Goal: Communication & Community: Answer question/provide support

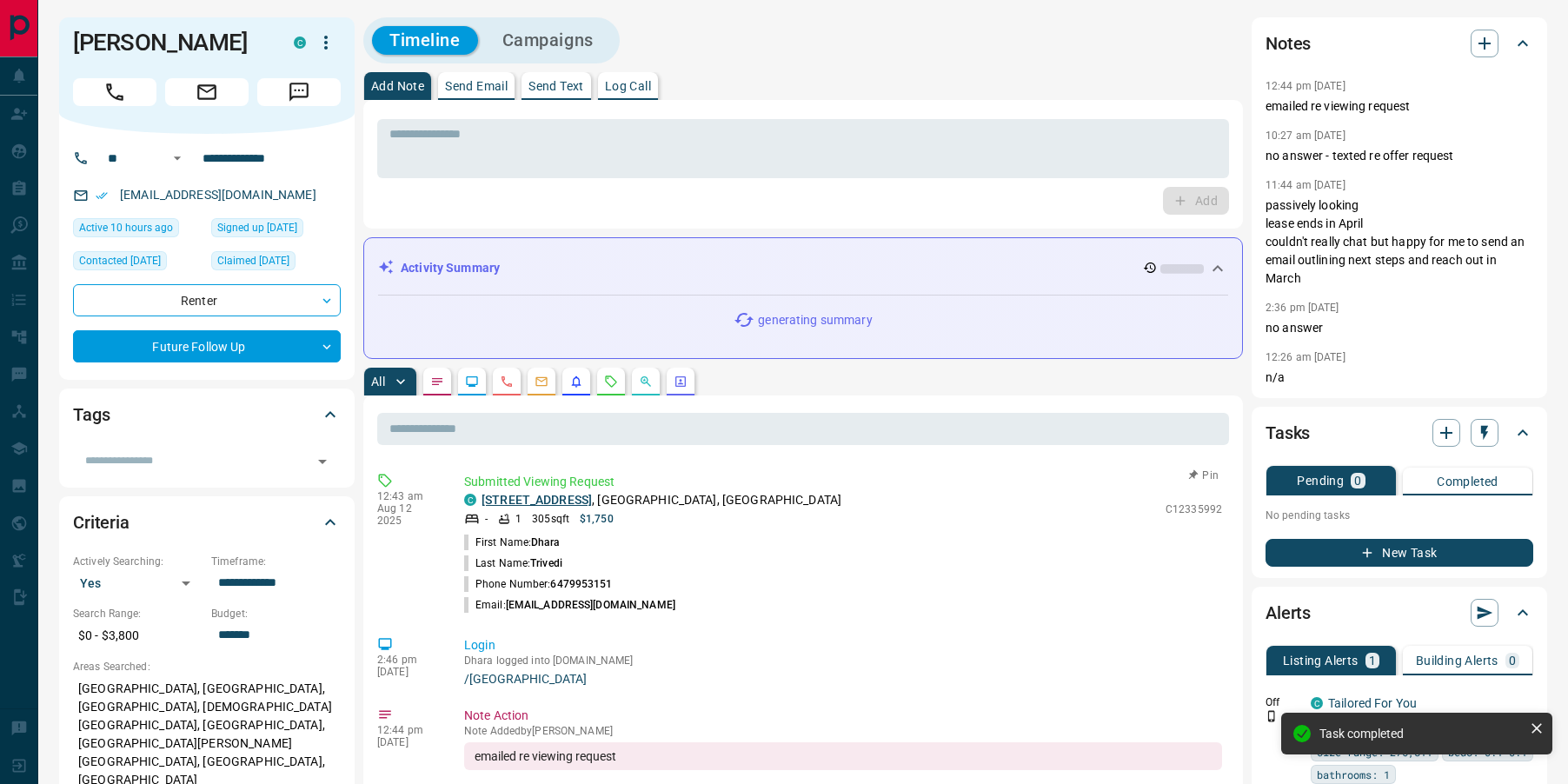
click at [592, 499] on link "[STREET_ADDRESS]" at bounding box center [536, 499] width 111 height 14
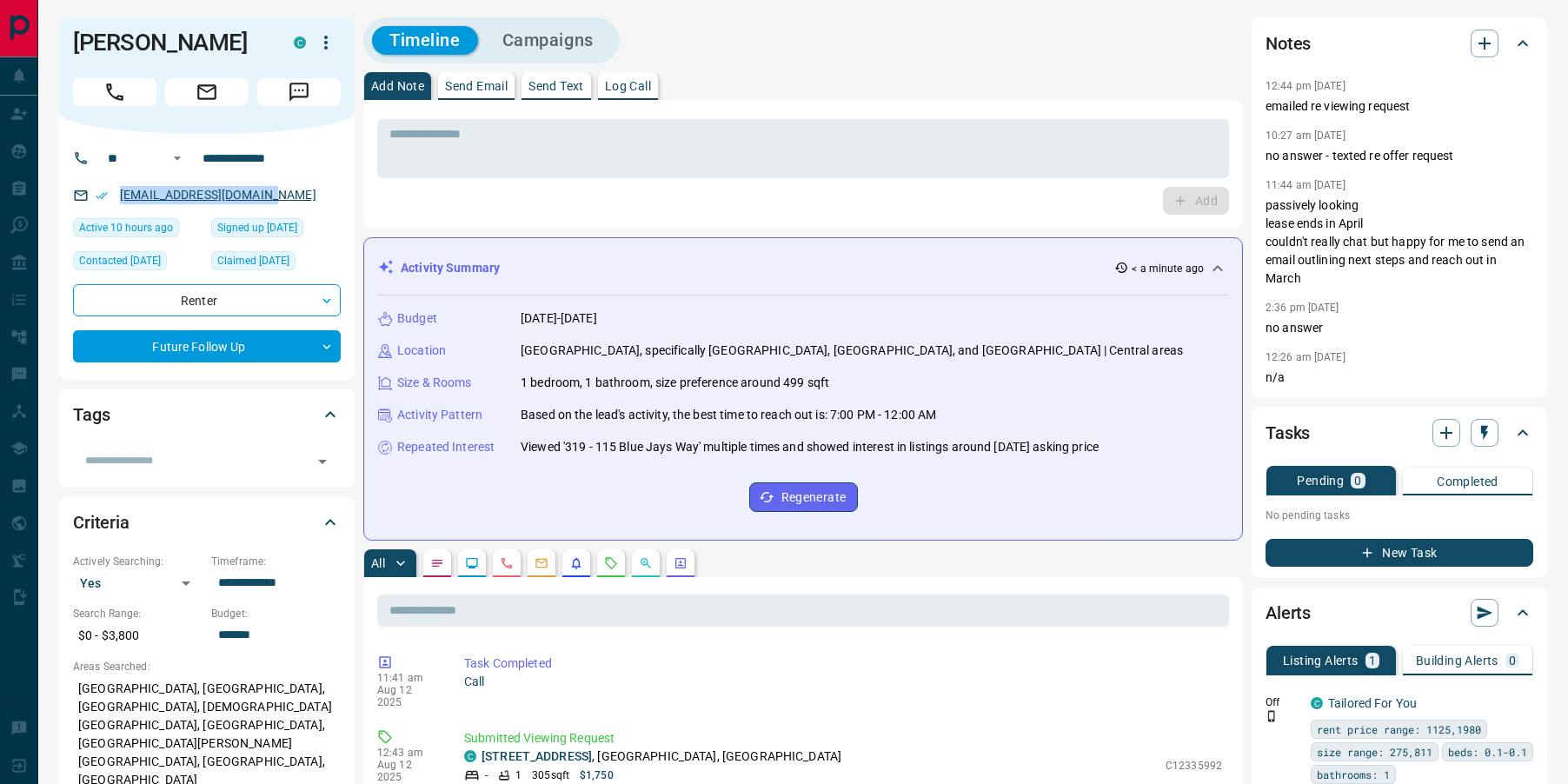
drag, startPoint x: 267, startPoint y: 188, endPoint x: 120, endPoint y: 197, distance: 147.3
click at [118, 197] on div "[EMAIL_ADDRESS][DOMAIN_NAME]" at bounding box center [207, 195] width 268 height 28
copy link "[EMAIL_ADDRESS][DOMAIN_NAME]"
click at [535, 565] on icon "Emails" at bounding box center [541, 563] width 14 height 14
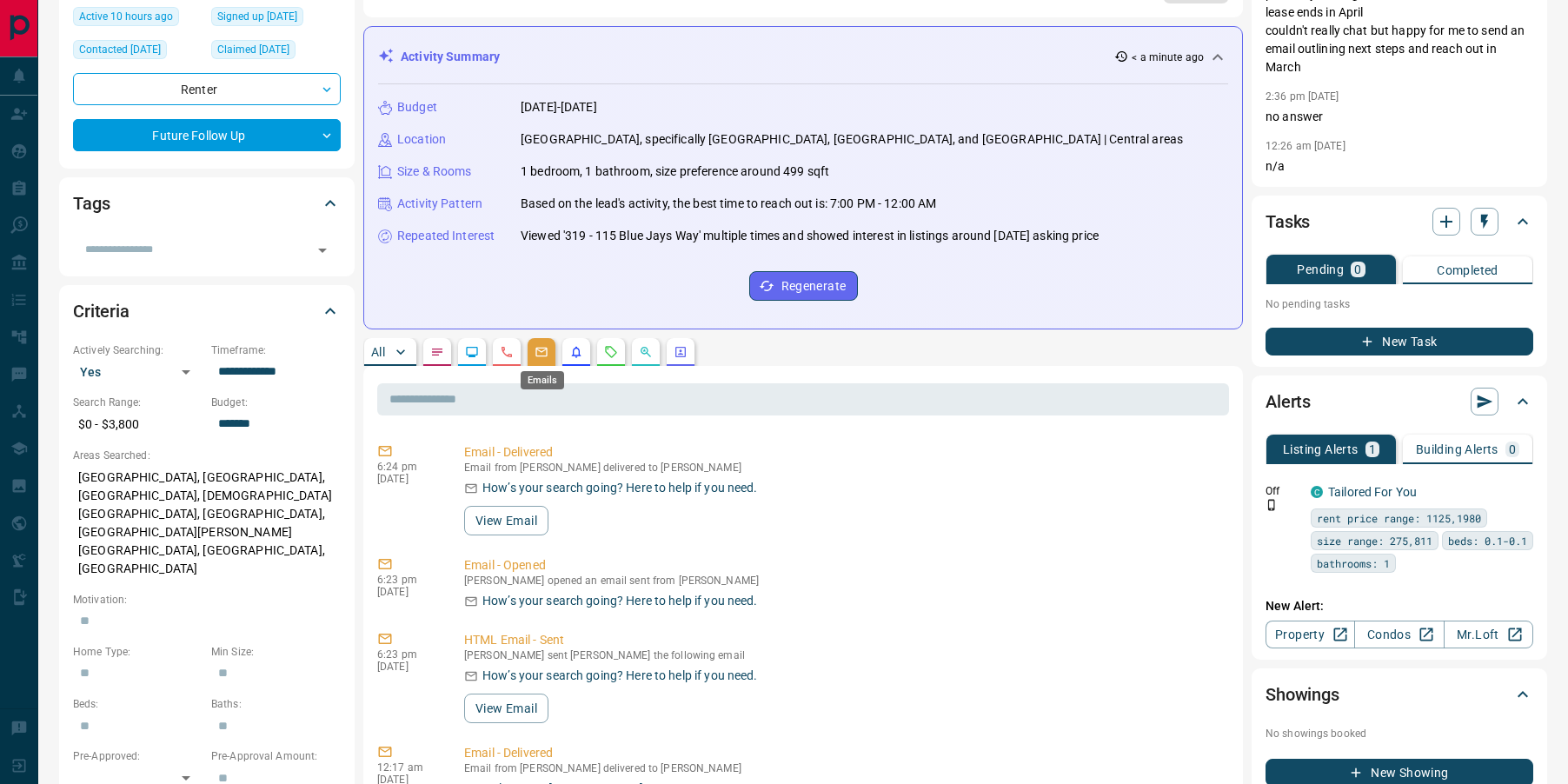
scroll to position [213, 0]
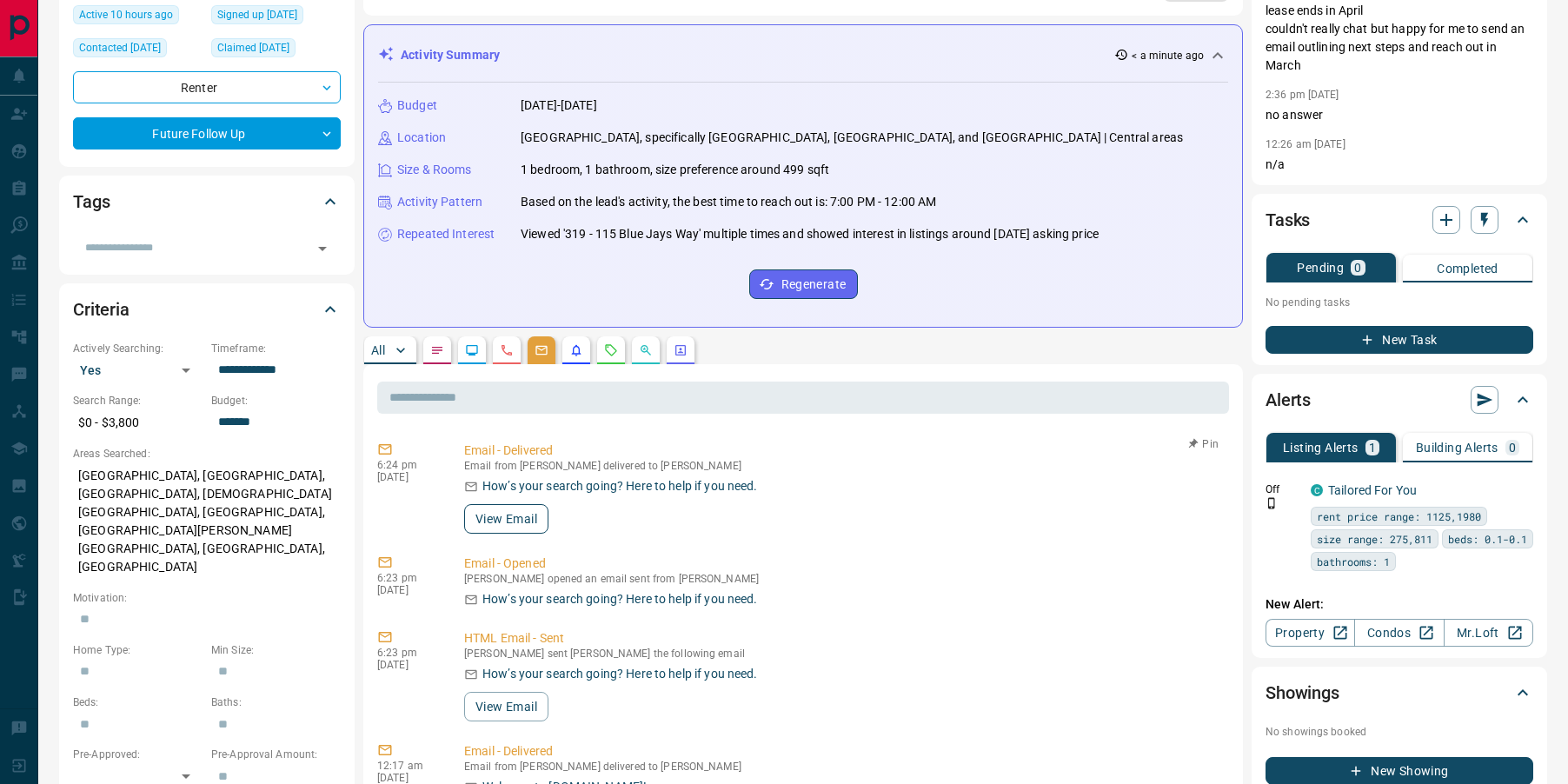
click at [511, 526] on button "View Email" at bounding box center [506, 519] width 84 height 29
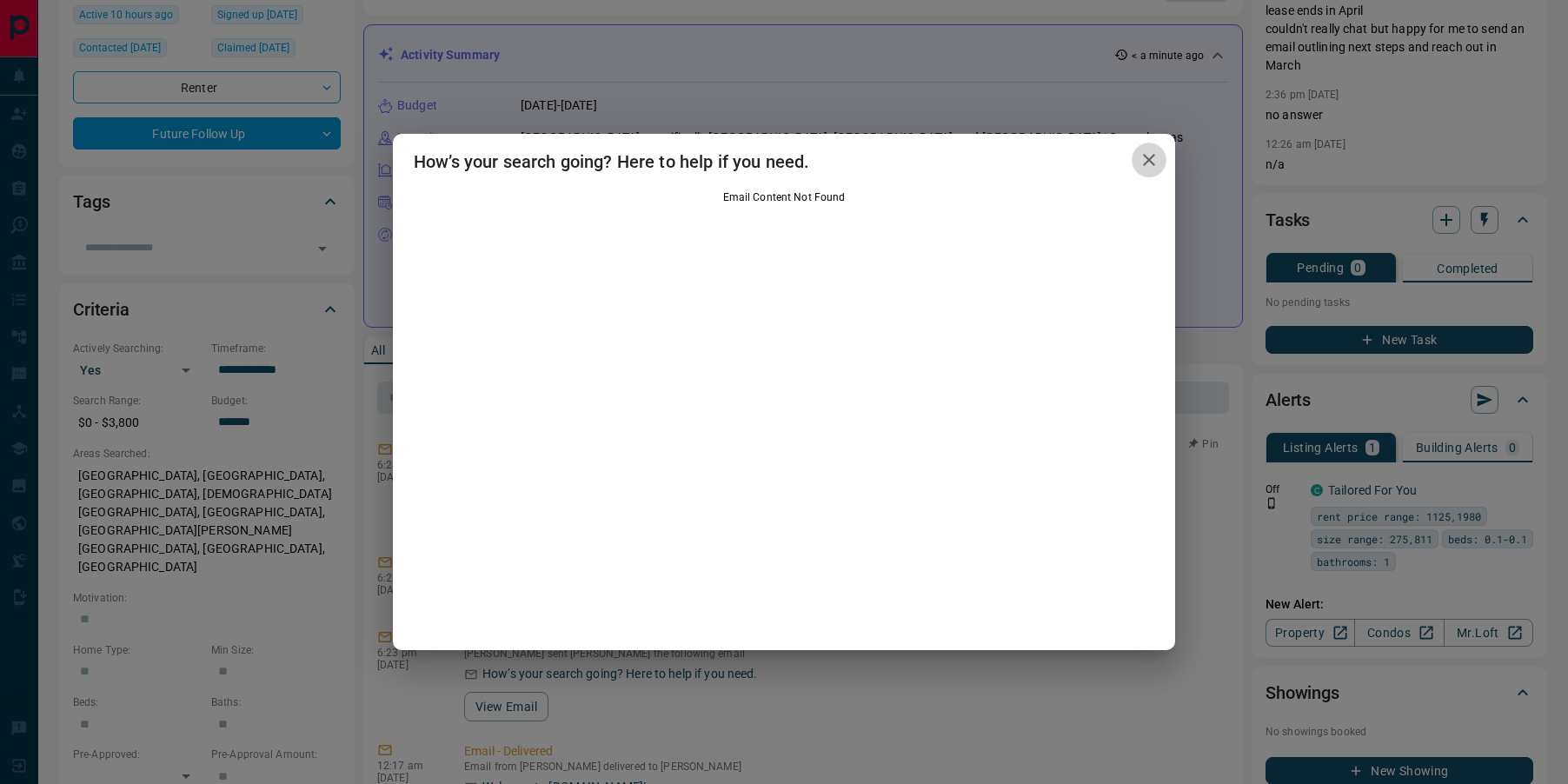
click at [1147, 168] on icon "button" at bounding box center [1149, 160] width 21 height 21
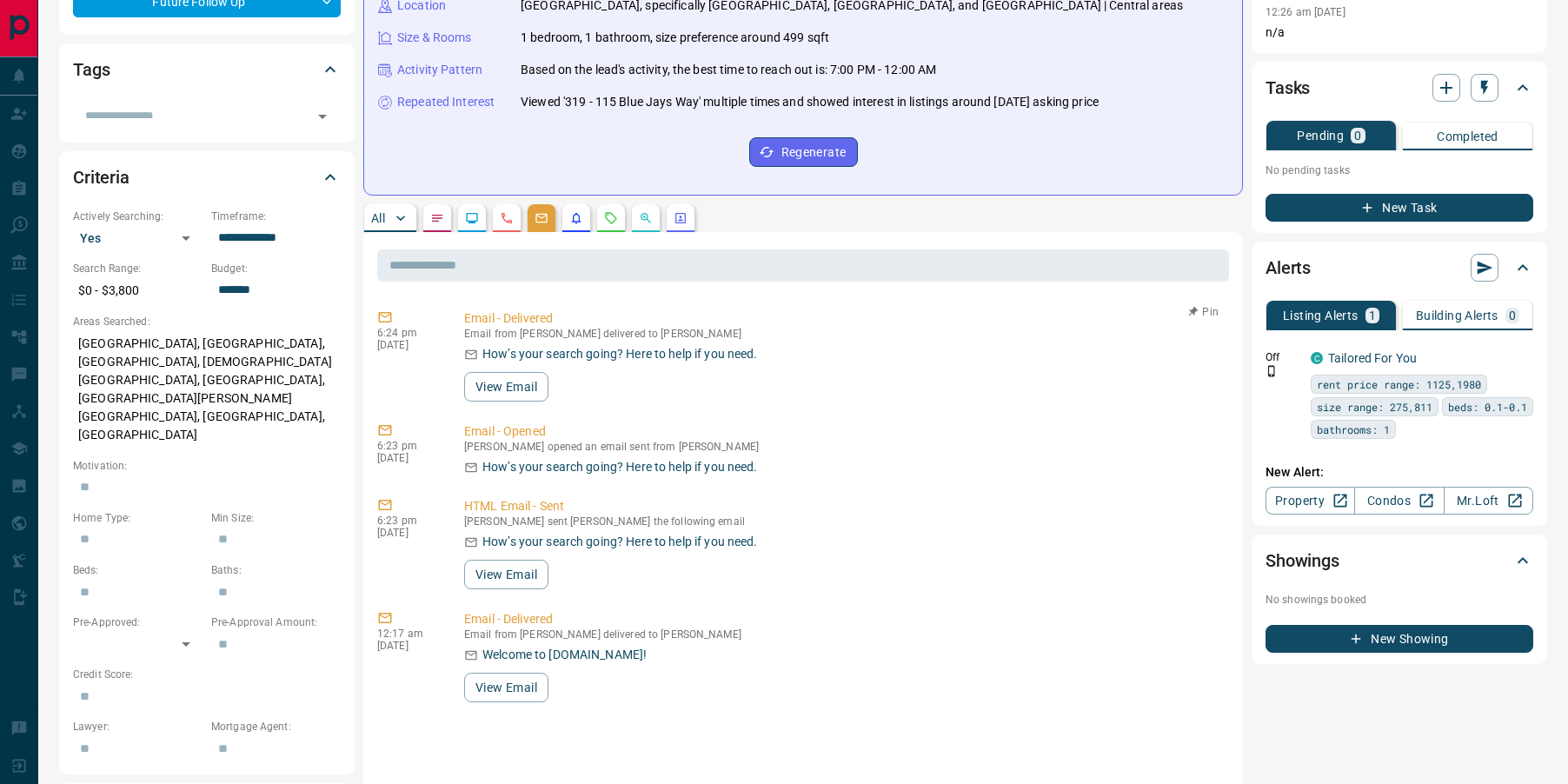
scroll to position [372, 0]
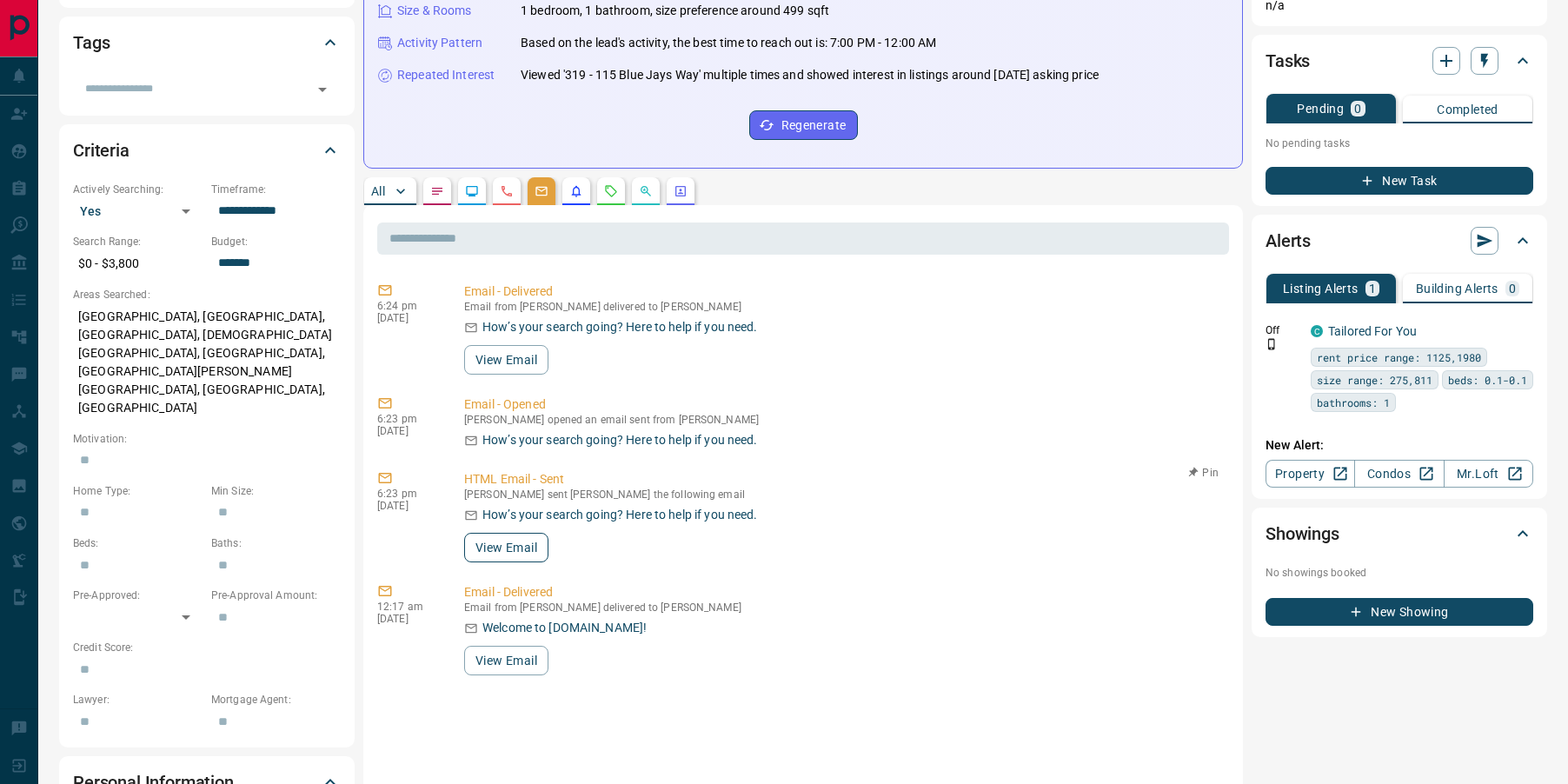
click at [526, 544] on button "View Email" at bounding box center [506, 547] width 84 height 29
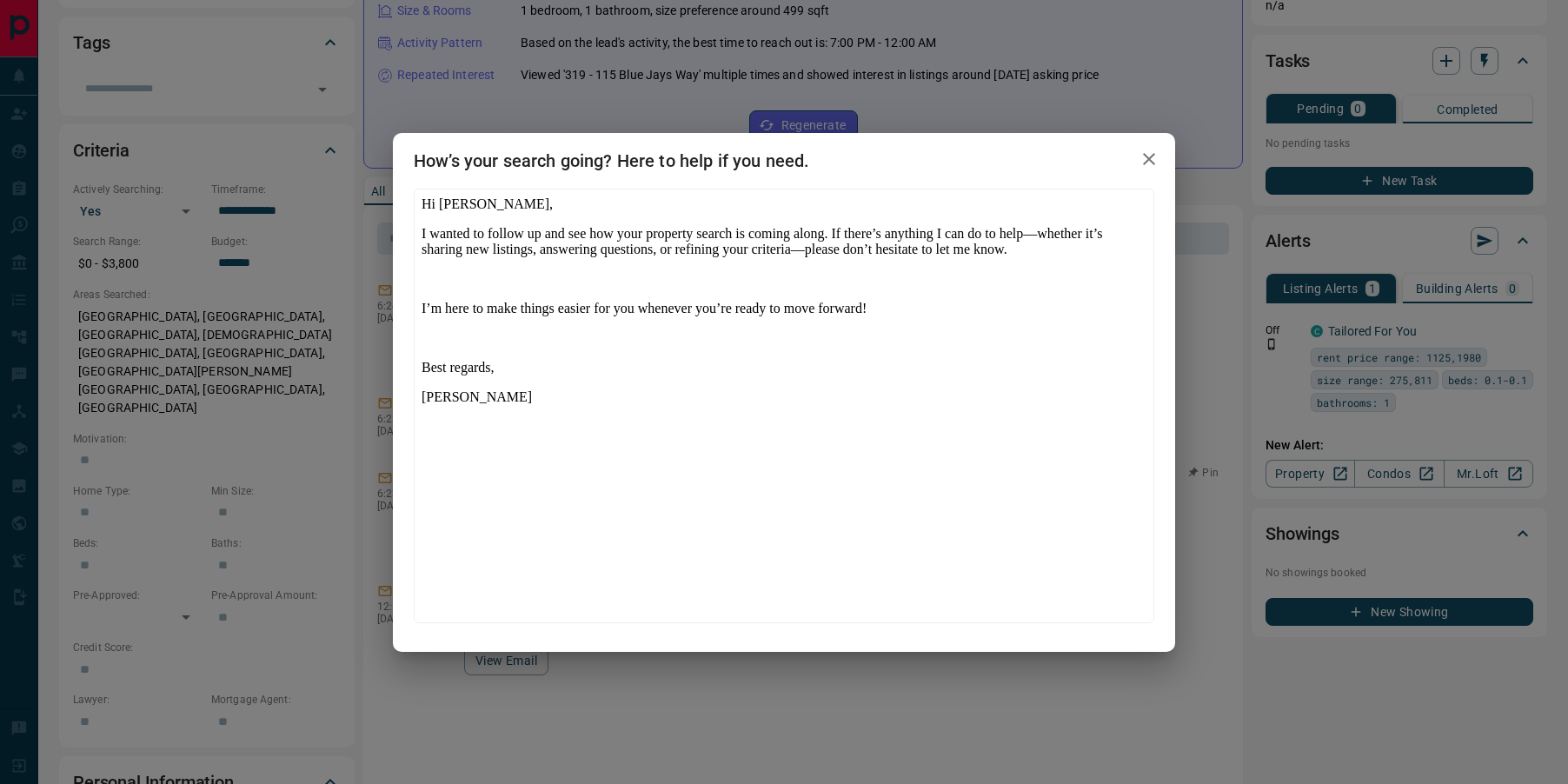
scroll to position [0, 0]
click at [1150, 170] on button "button" at bounding box center [1150, 159] width 35 height 36
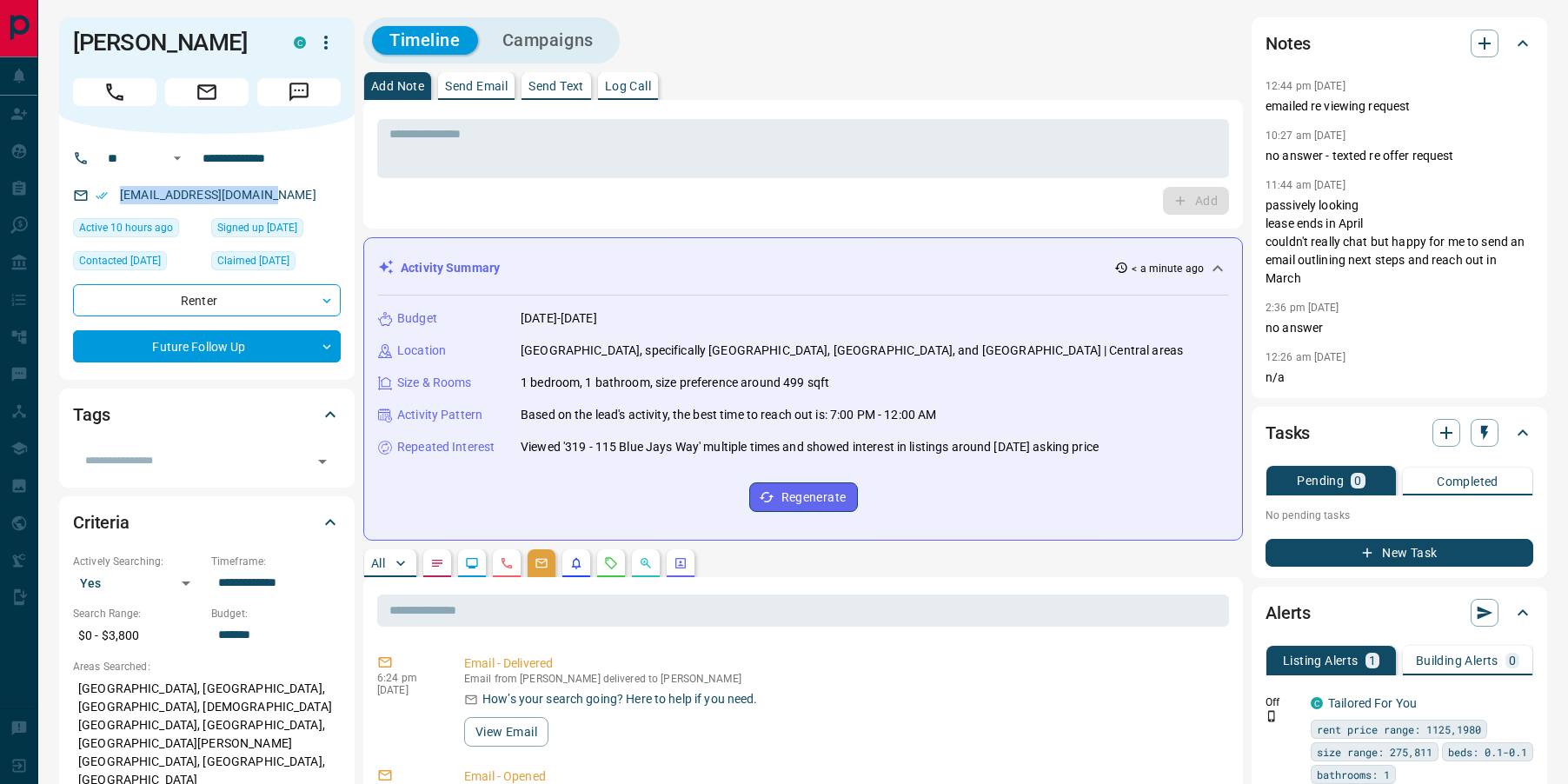
click at [482, 99] on button "Send Email" at bounding box center [477, 86] width 77 height 27
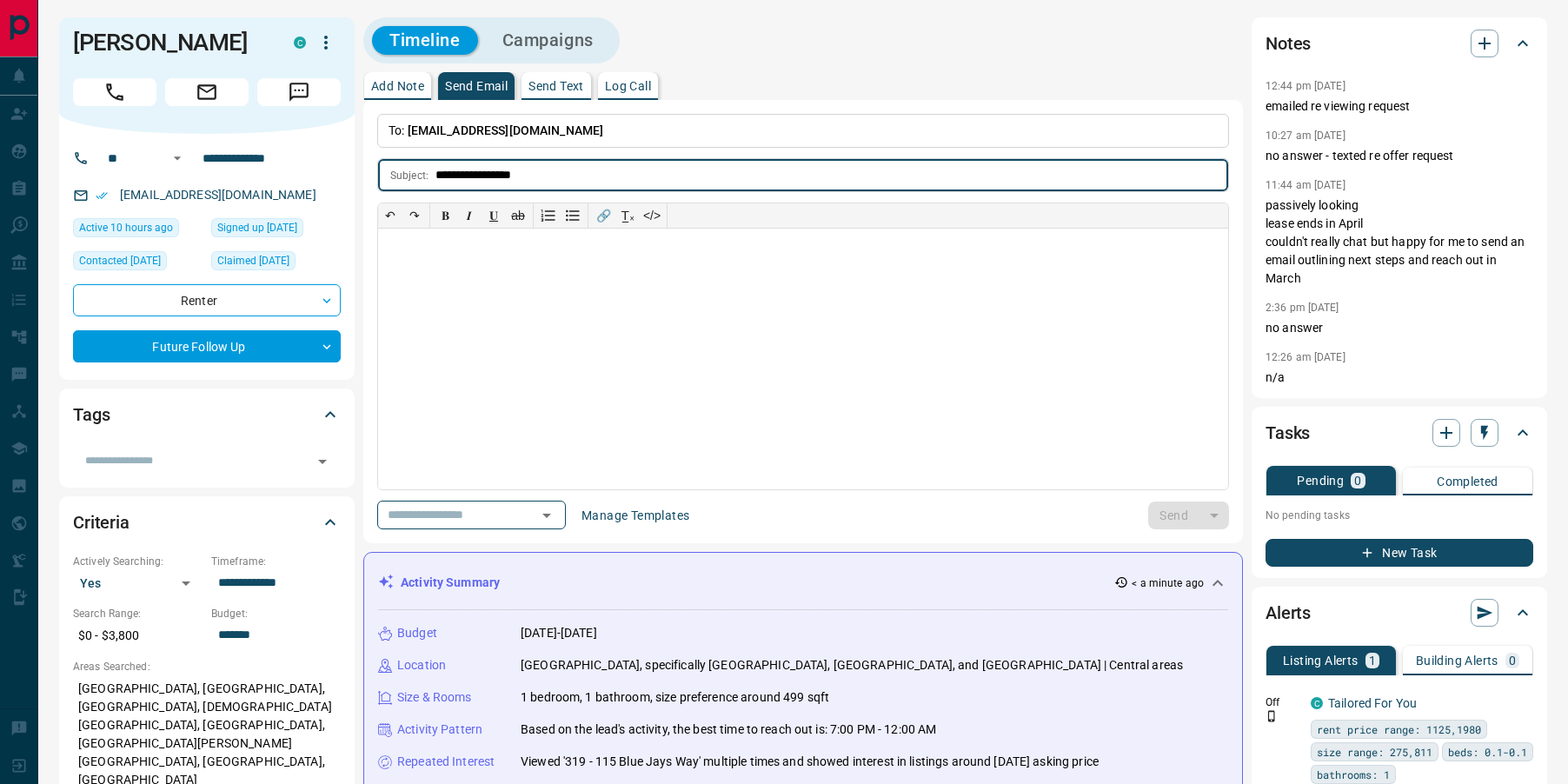
paste input "**********"
type input "**********"
click at [546, 275] on div at bounding box center [803, 358] width 850 height 260
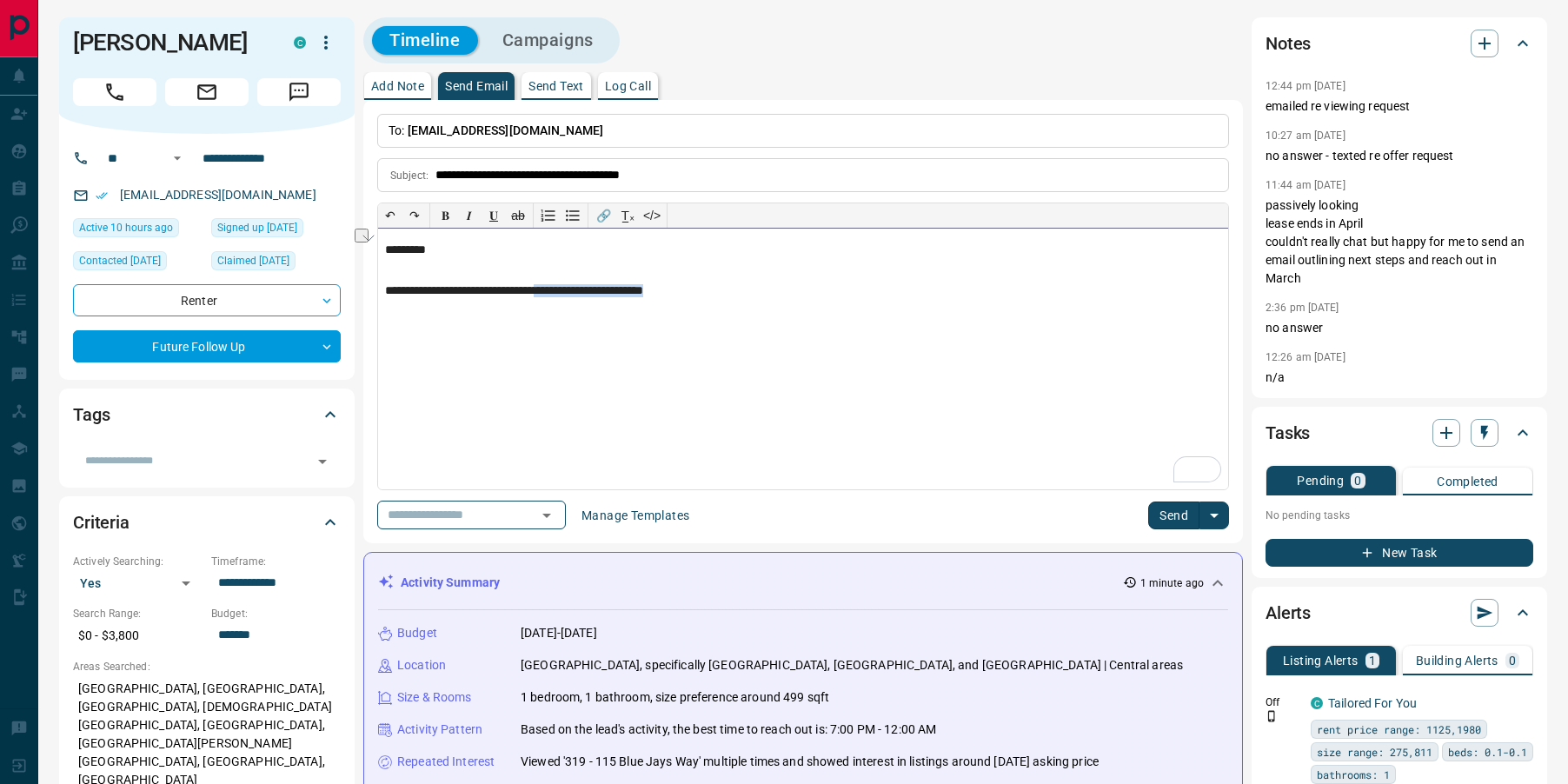
drag, startPoint x: 572, startPoint y: 292, endPoint x: 719, endPoint y: 294, distance: 147.0
click at [719, 294] on p "**********" at bounding box center [802, 291] width 836 height 14
click at [747, 292] on p "**********" at bounding box center [802, 291] width 836 height 14
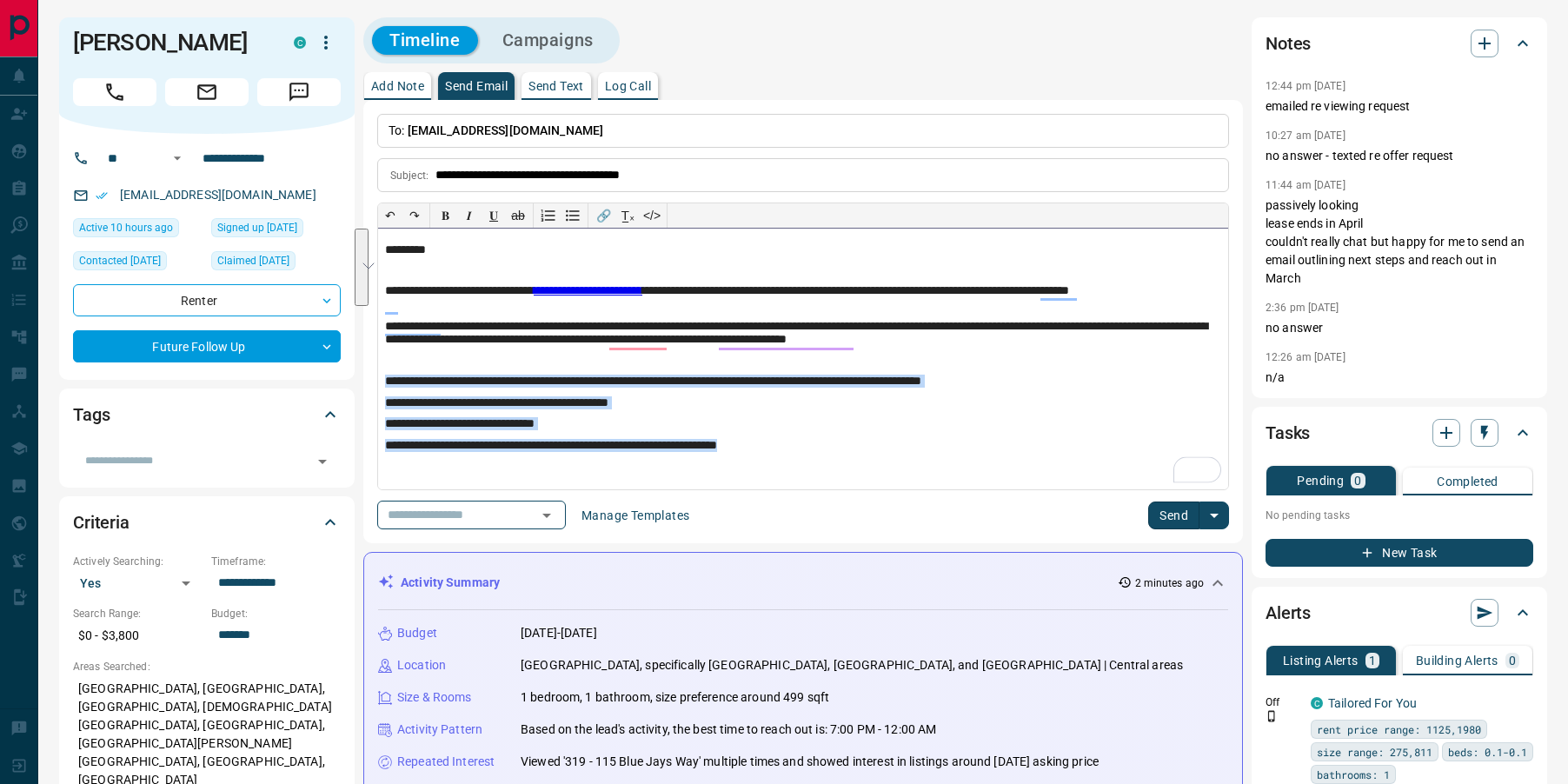
drag, startPoint x: 819, startPoint y: 449, endPoint x: 377, endPoint y: 383, distance: 446.9
click at [572, 215] on icon "button" at bounding box center [572, 215] width 17 height 17
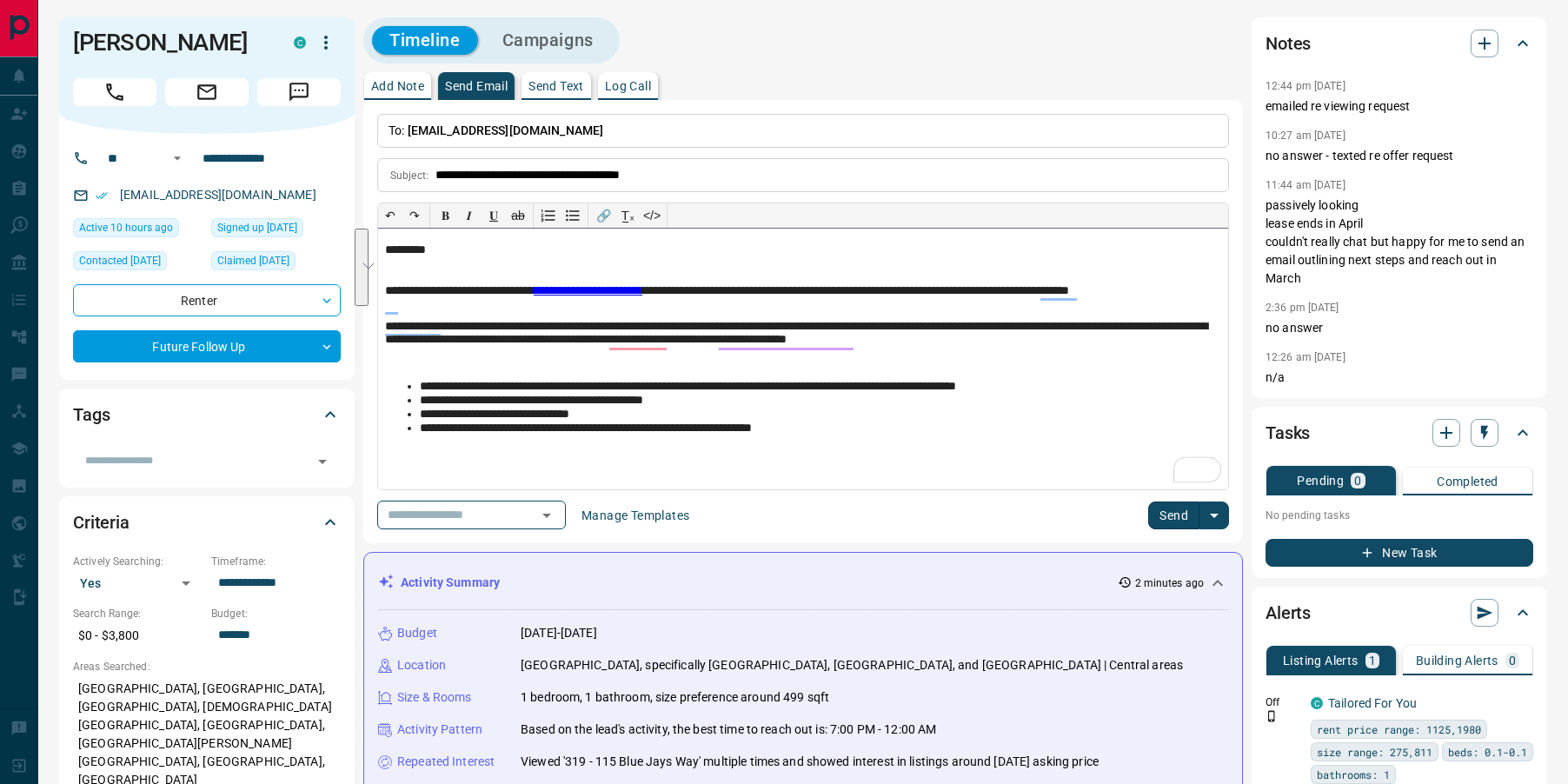
click at [738, 361] on p "To enrich screen reader interactions, please activate Accessibility in Grammarl…" at bounding box center [802, 361] width 836 height 13
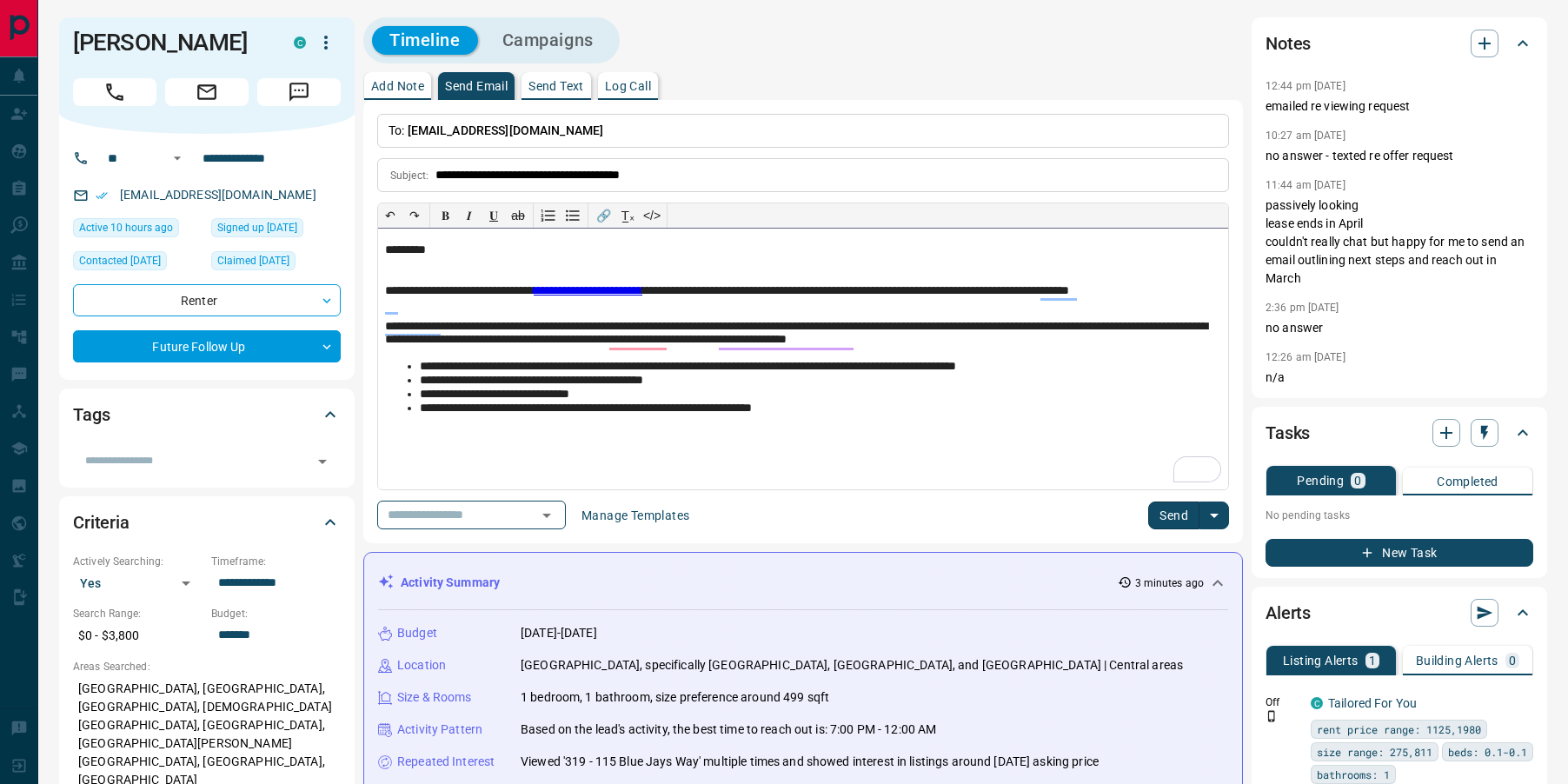
click at [639, 445] on div "**********" at bounding box center [803, 358] width 850 height 260
click at [1168, 517] on button "Send" at bounding box center [1174, 515] width 51 height 27
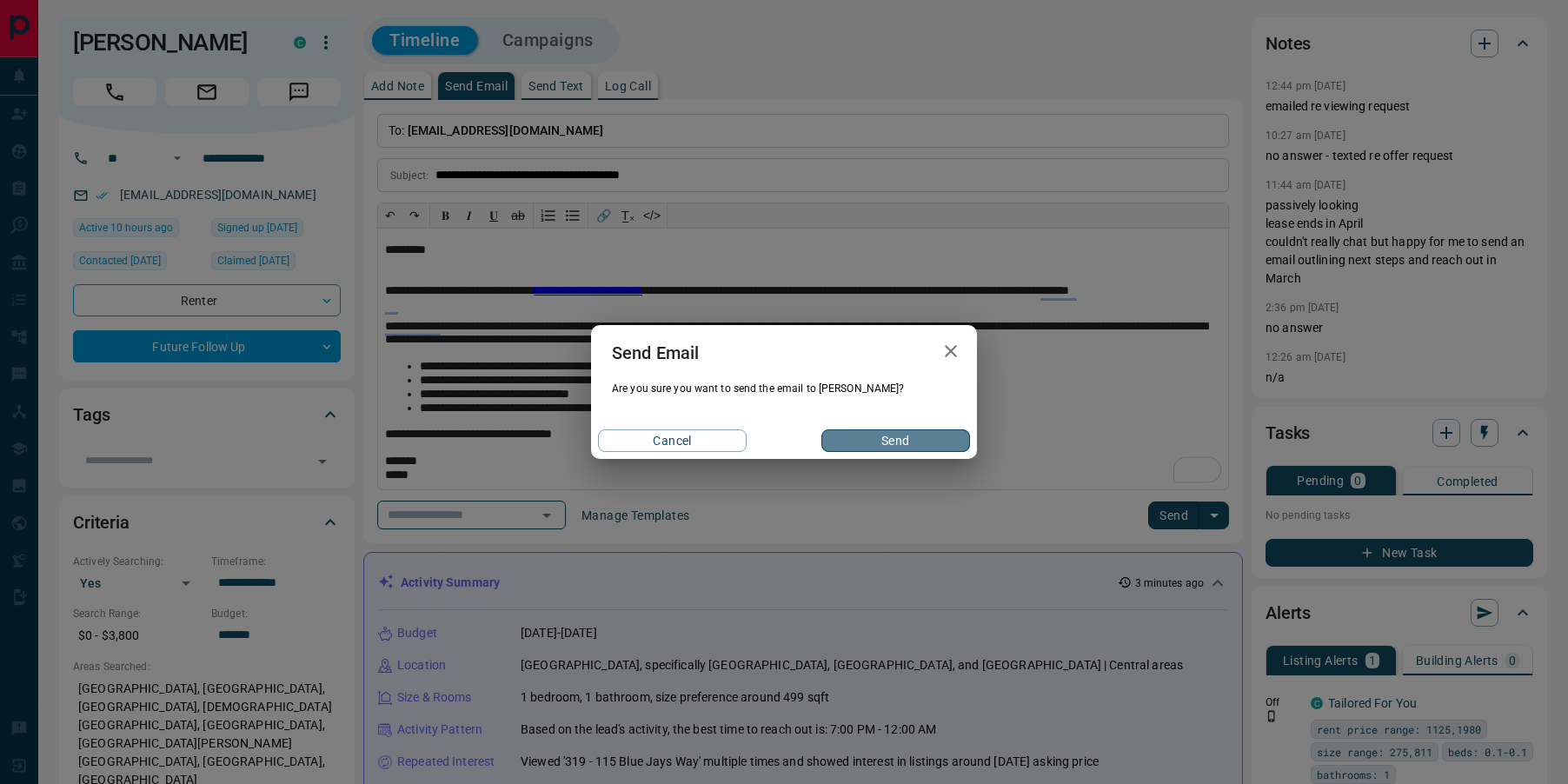
click at [856, 445] on button "Send" at bounding box center [895, 440] width 149 height 23
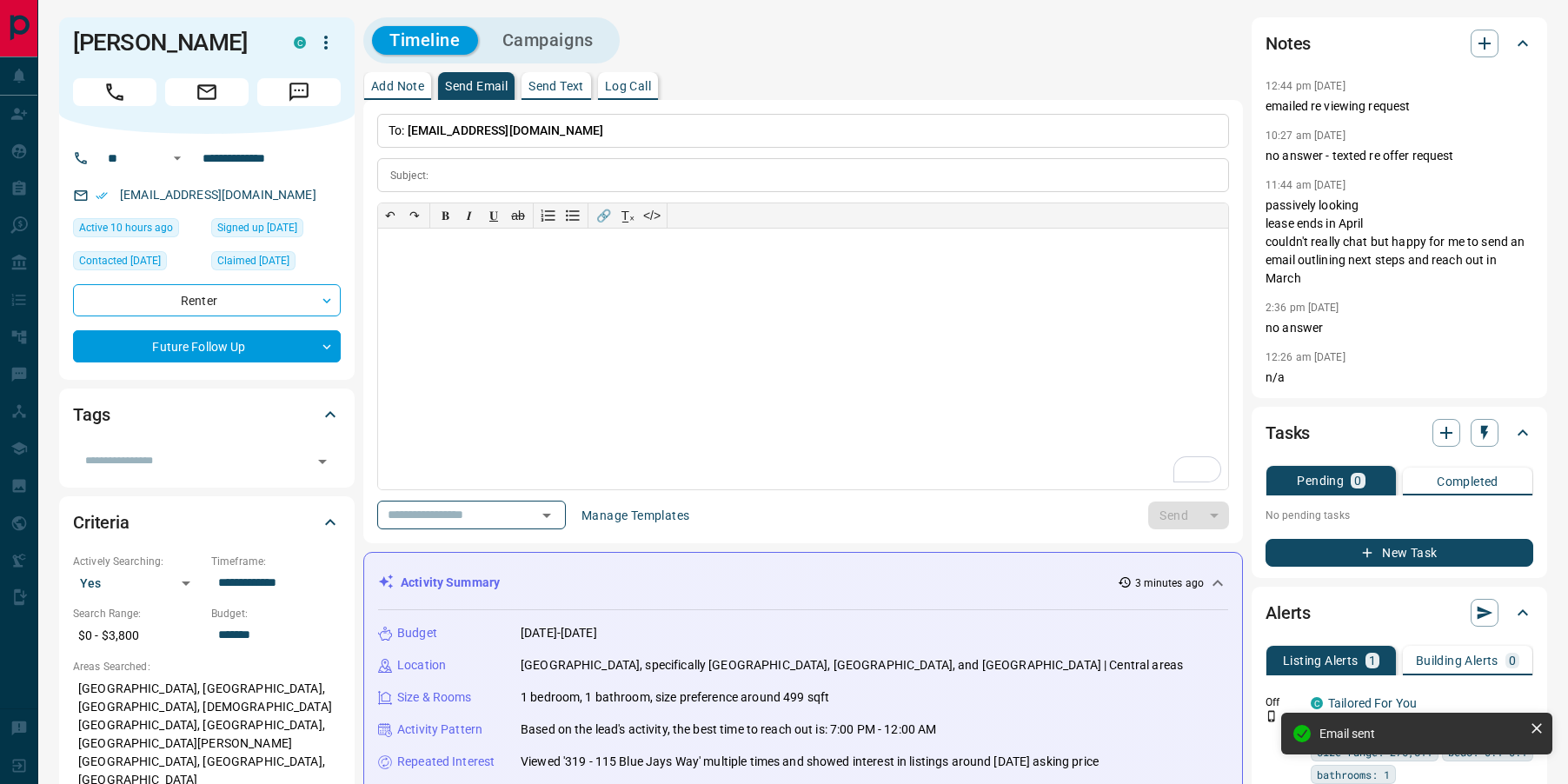
click at [384, 92] on p "Add Note" at bounding box center [397, 86] width 53 height 12
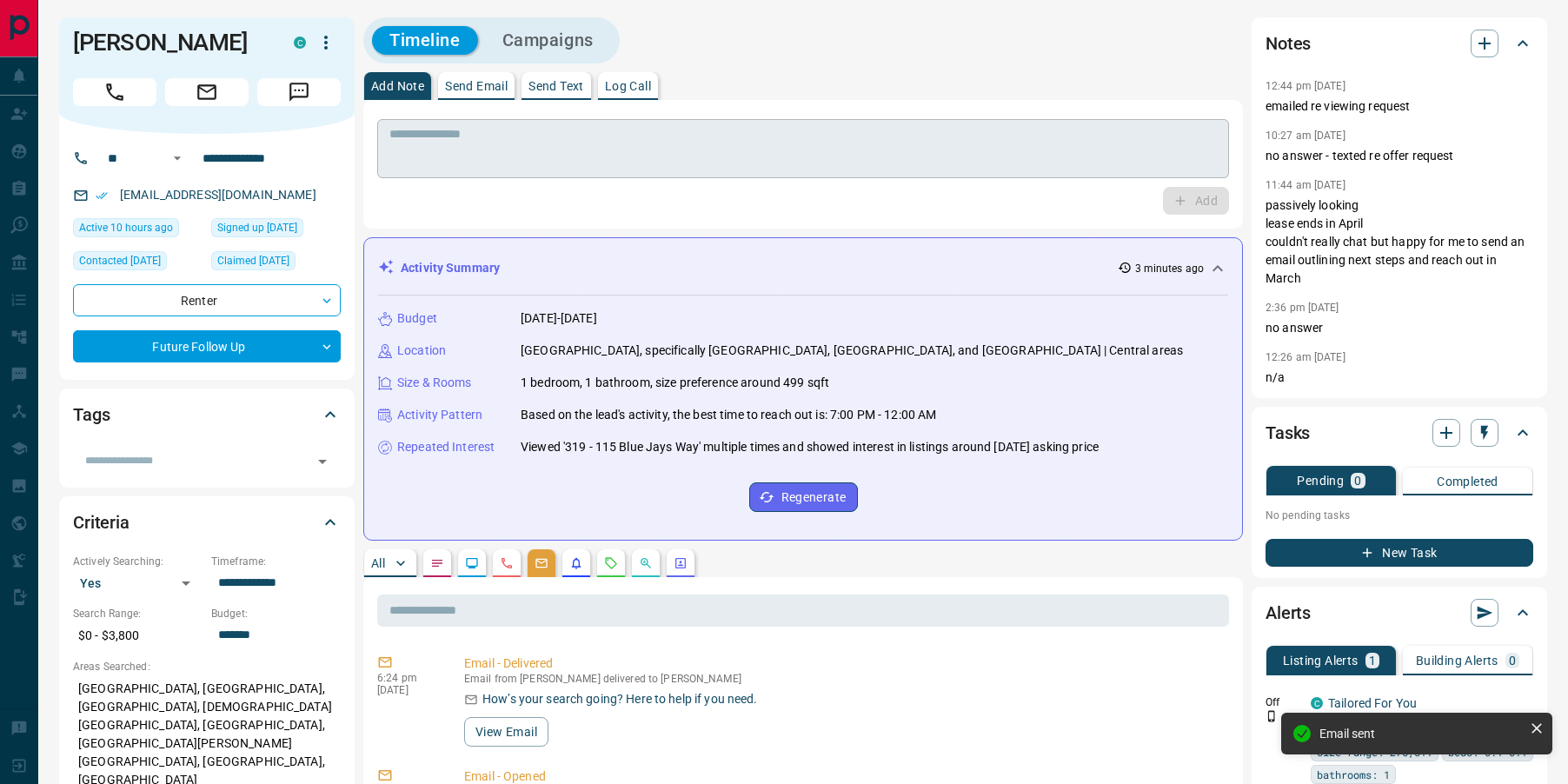
click at [446, 168] on textarea at bounding box center [803, 149] width 828 height 45
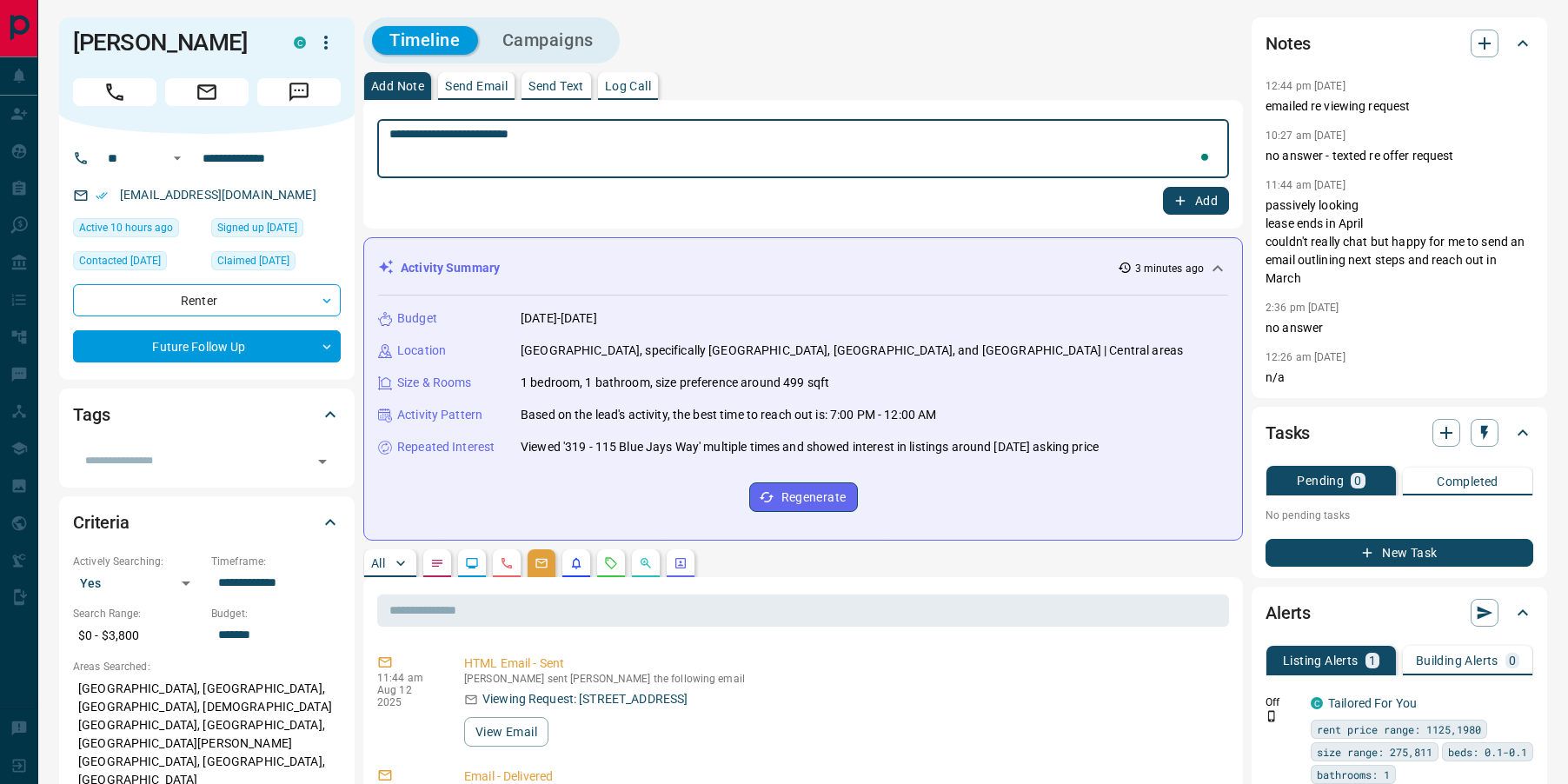
type textarea "**********"
click at [1202, 203] on button "Add" at bounding box center [1196, 201] width 66 height 27
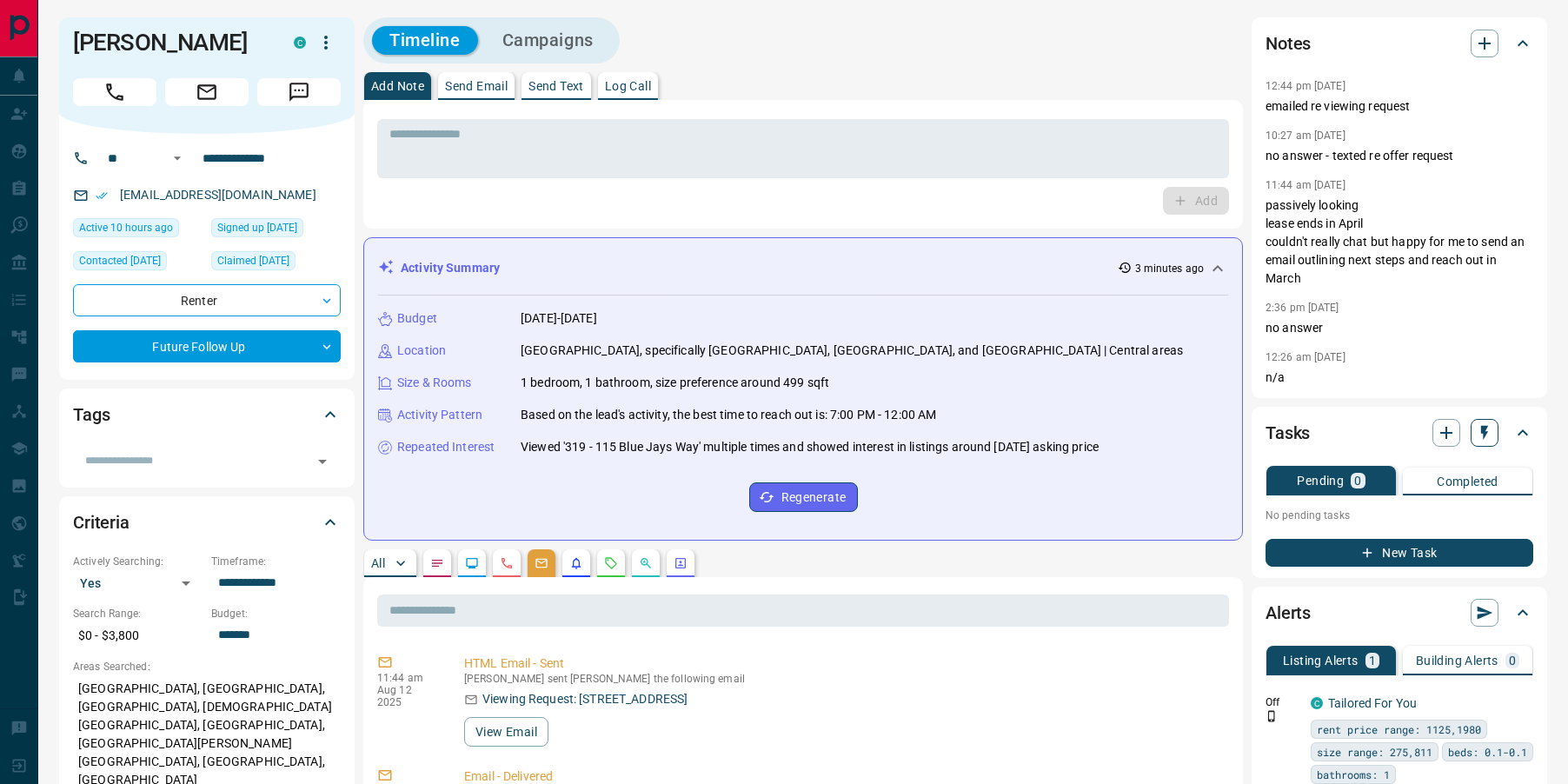
click at [1487, 432] on icon "button" at bounding box center [1485, 433] width 7 height 15
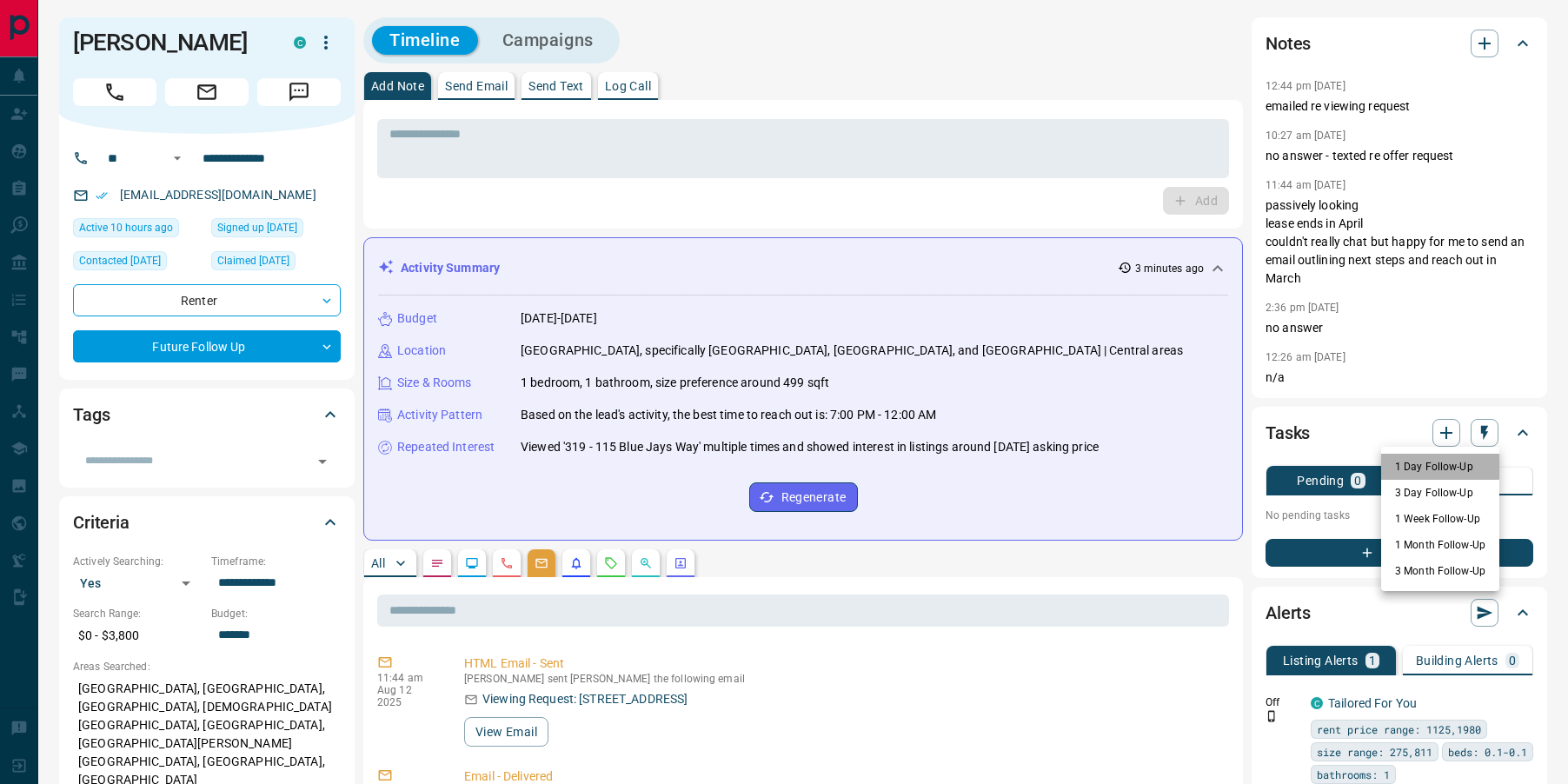
click at [1420, 467] on li "1 Day Follow-Up" at bounding box center [1440, 467] width 118 height 26
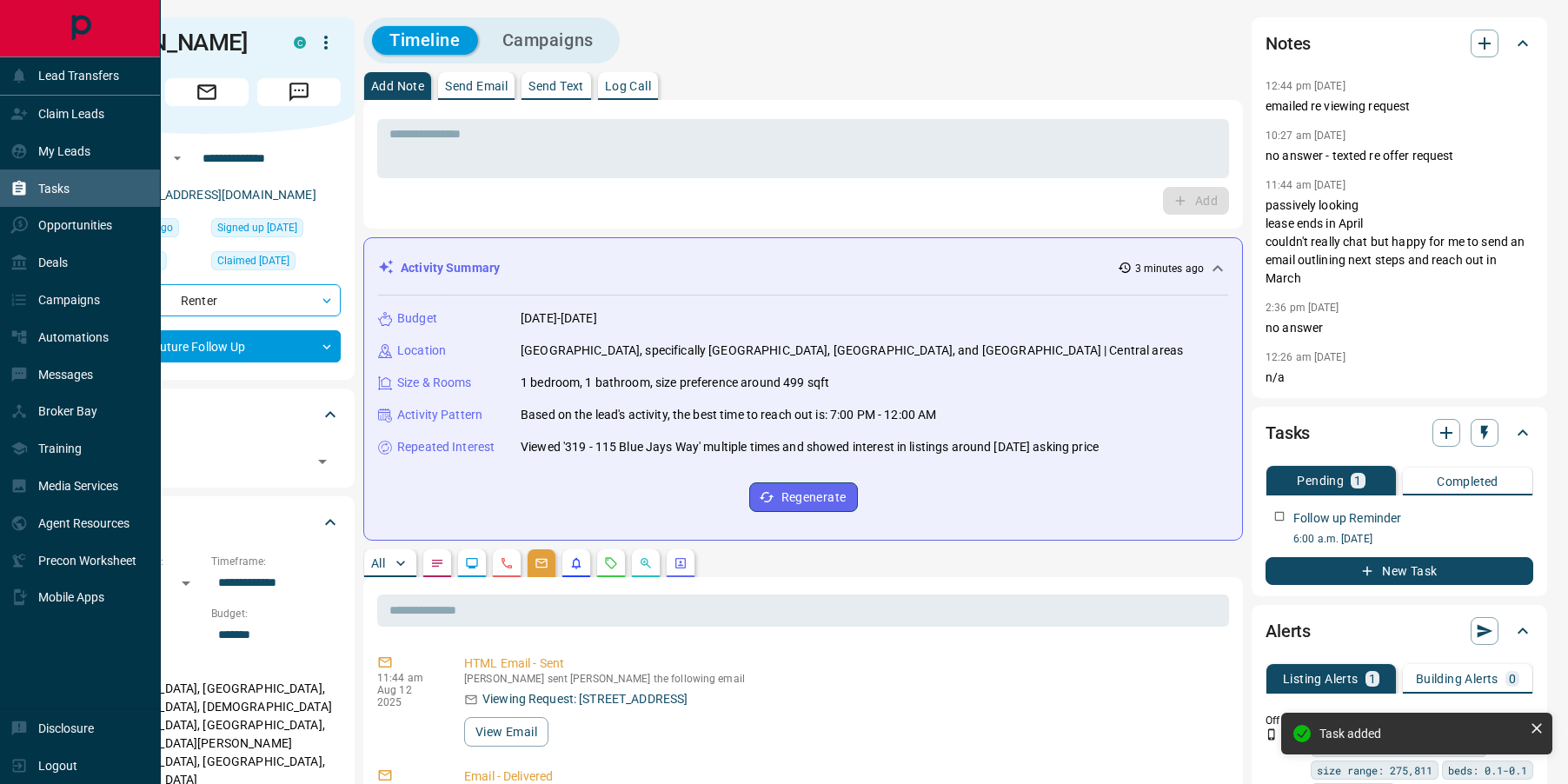
click at [30, 184] on div "Tasks" at bounding box center [39, 187] width 59 height 28
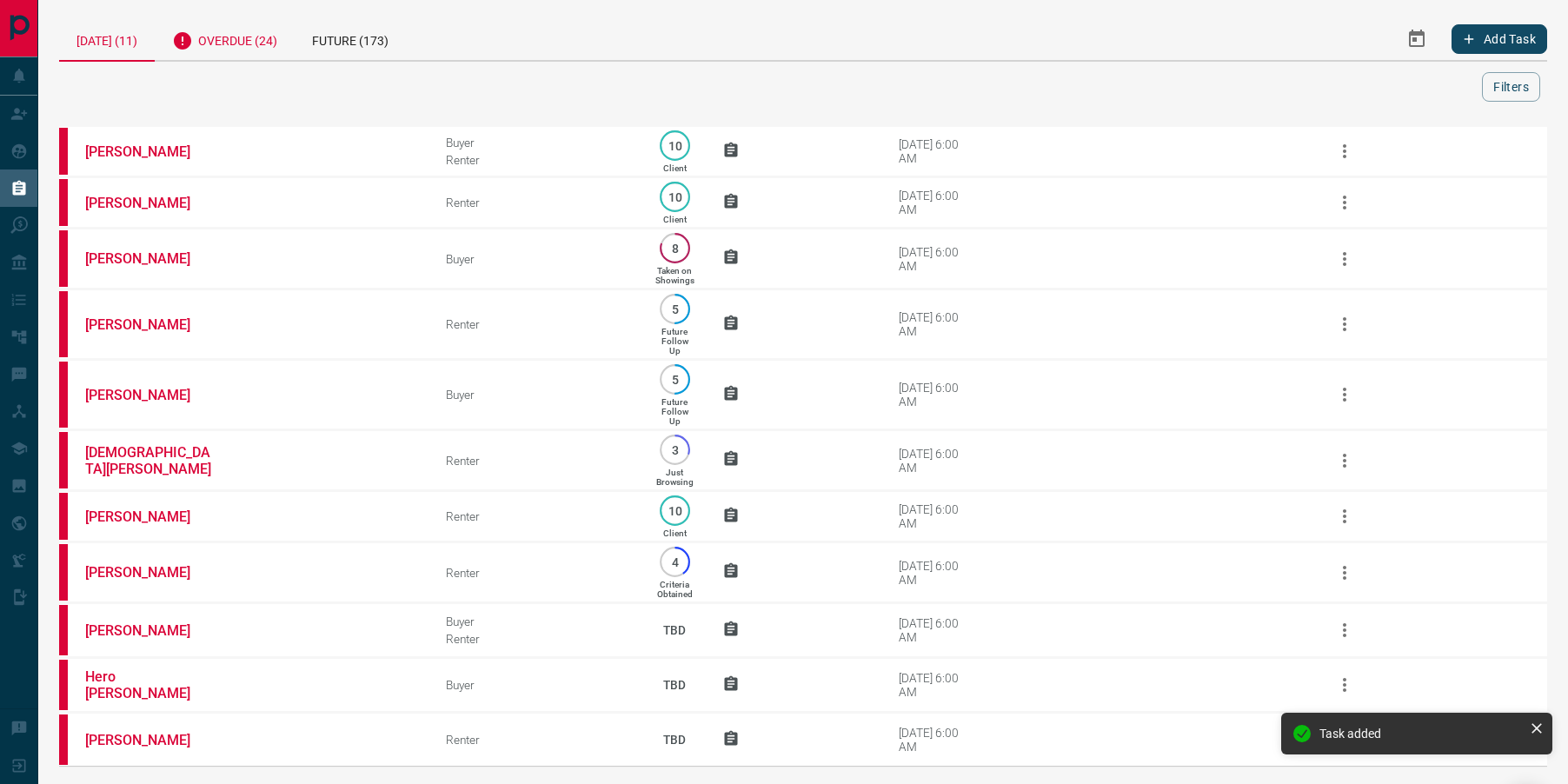
click at [260, 41] on div "Overdue (24)" at bounding box center [224, 38] width 140 height 43
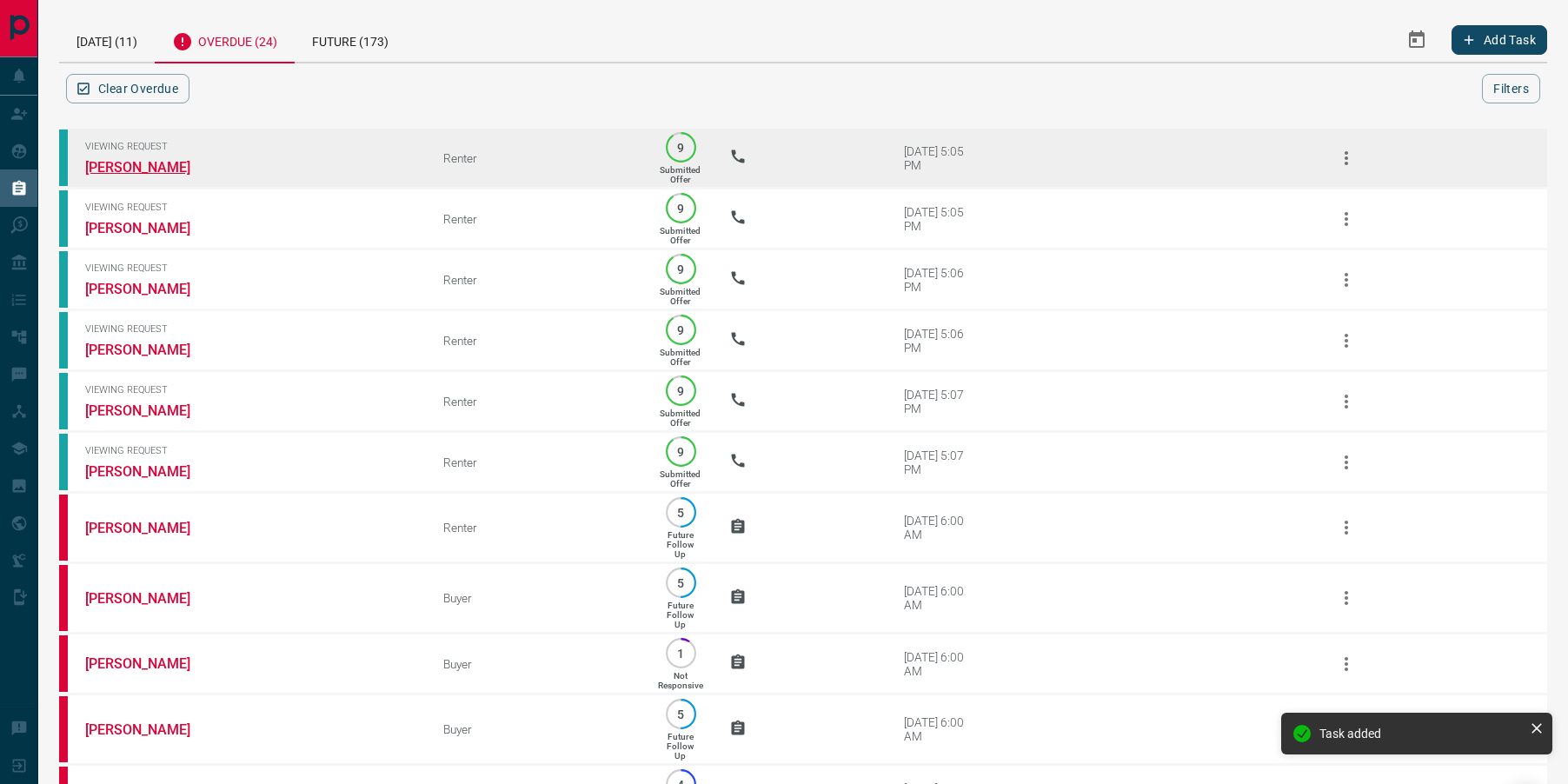
click at [139, 170] on link "[PERSON_NAME]" at bounding box center [150, 167] width 131 height 16
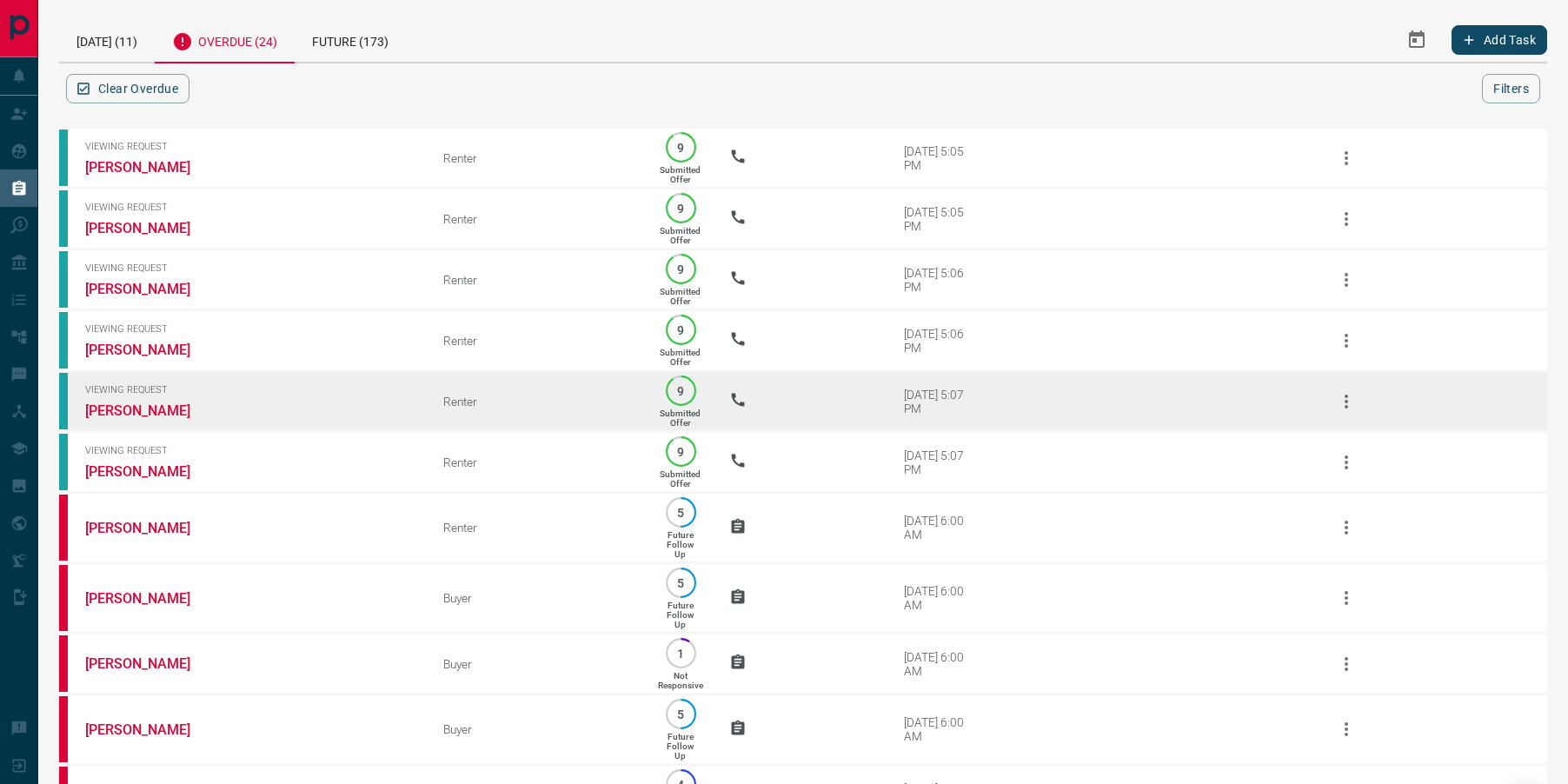
scroll to position [948, 0]
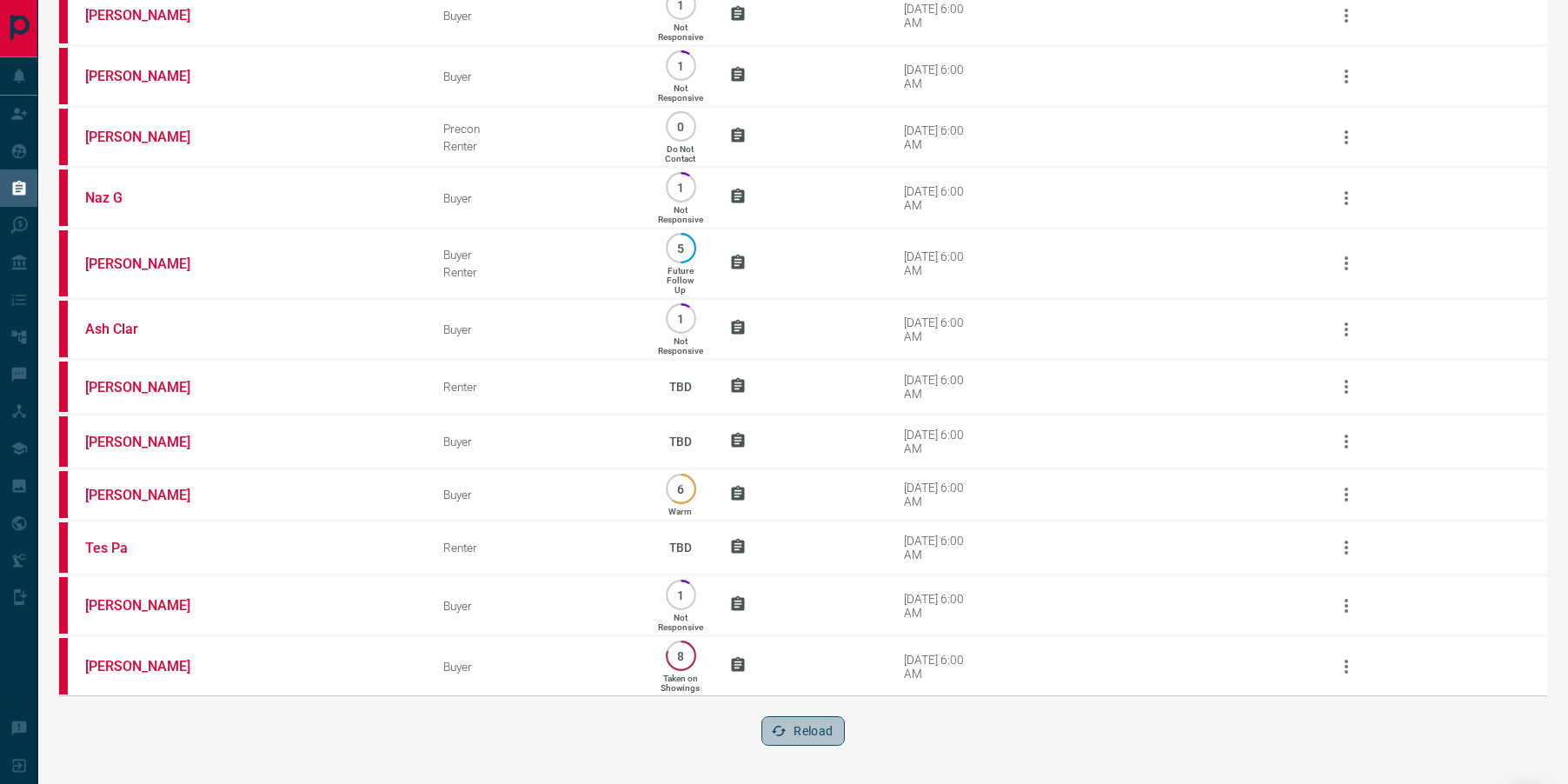
click at [780, 743] on button "Reload" at bounding box center [802, 731] width 82 height 29
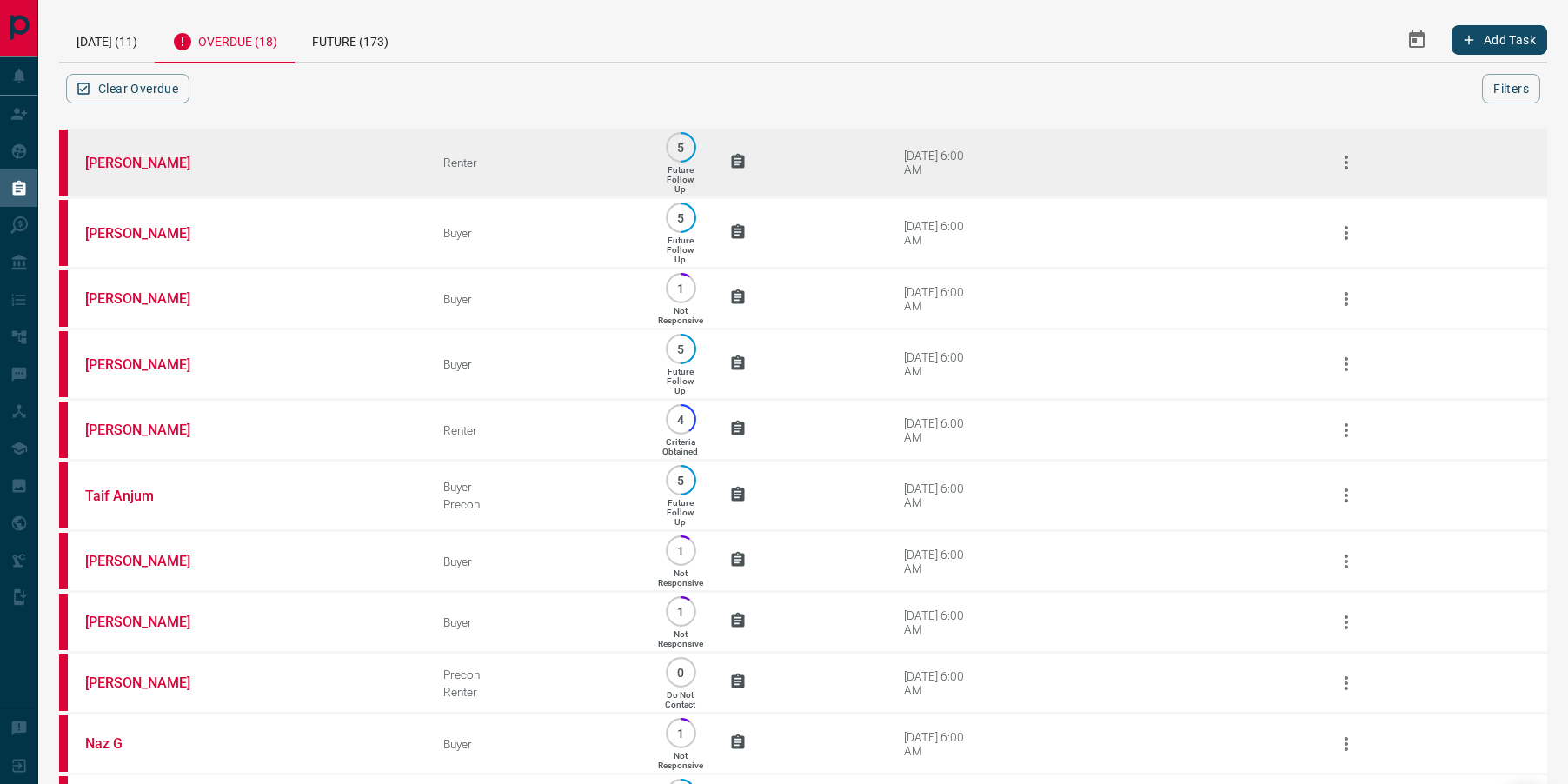
click at [133, 175] on td "[PERSON_NAME]" at bounding box center [238, 163] width 358 height 70
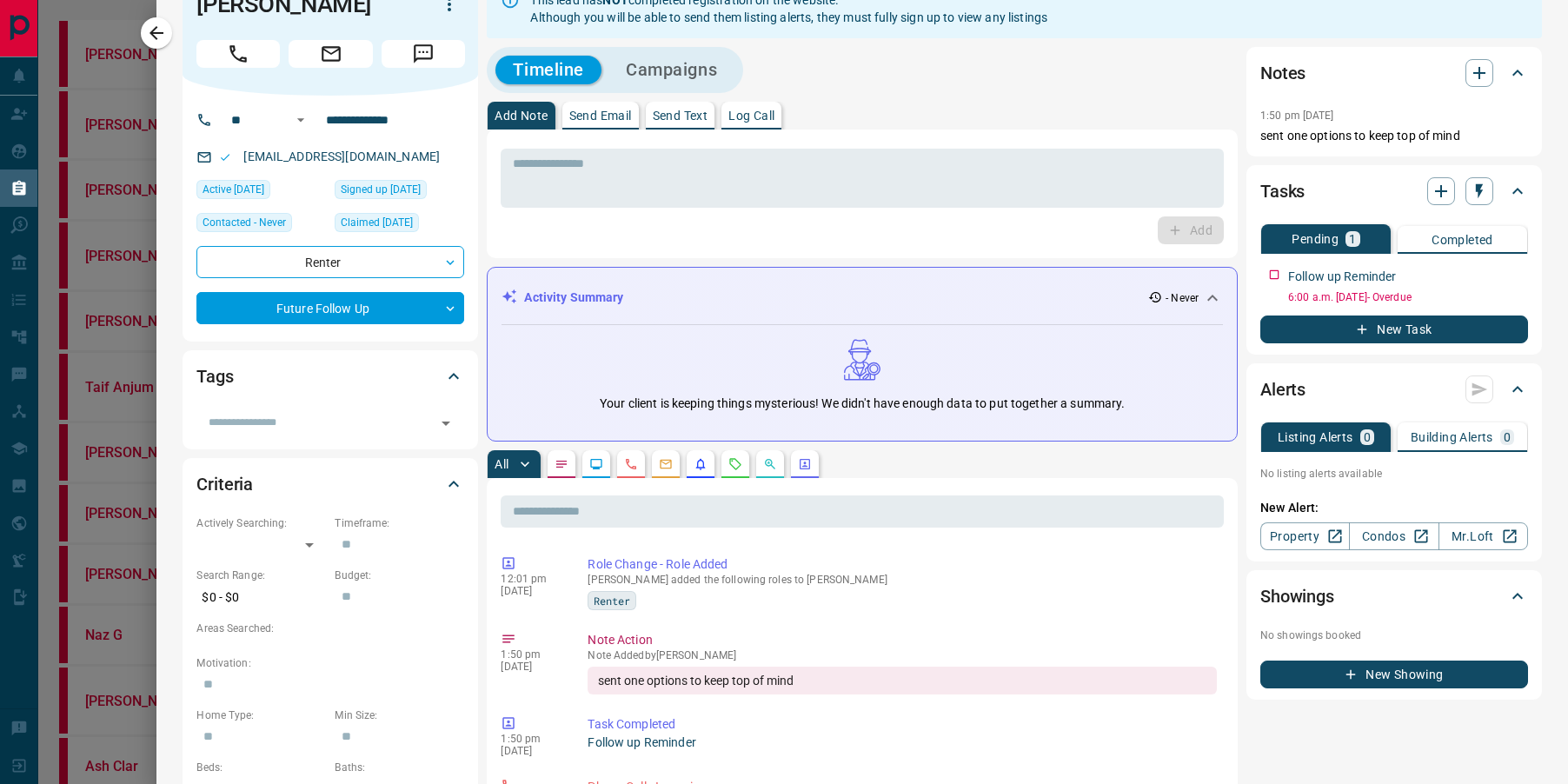
scroll to position [41, 0]
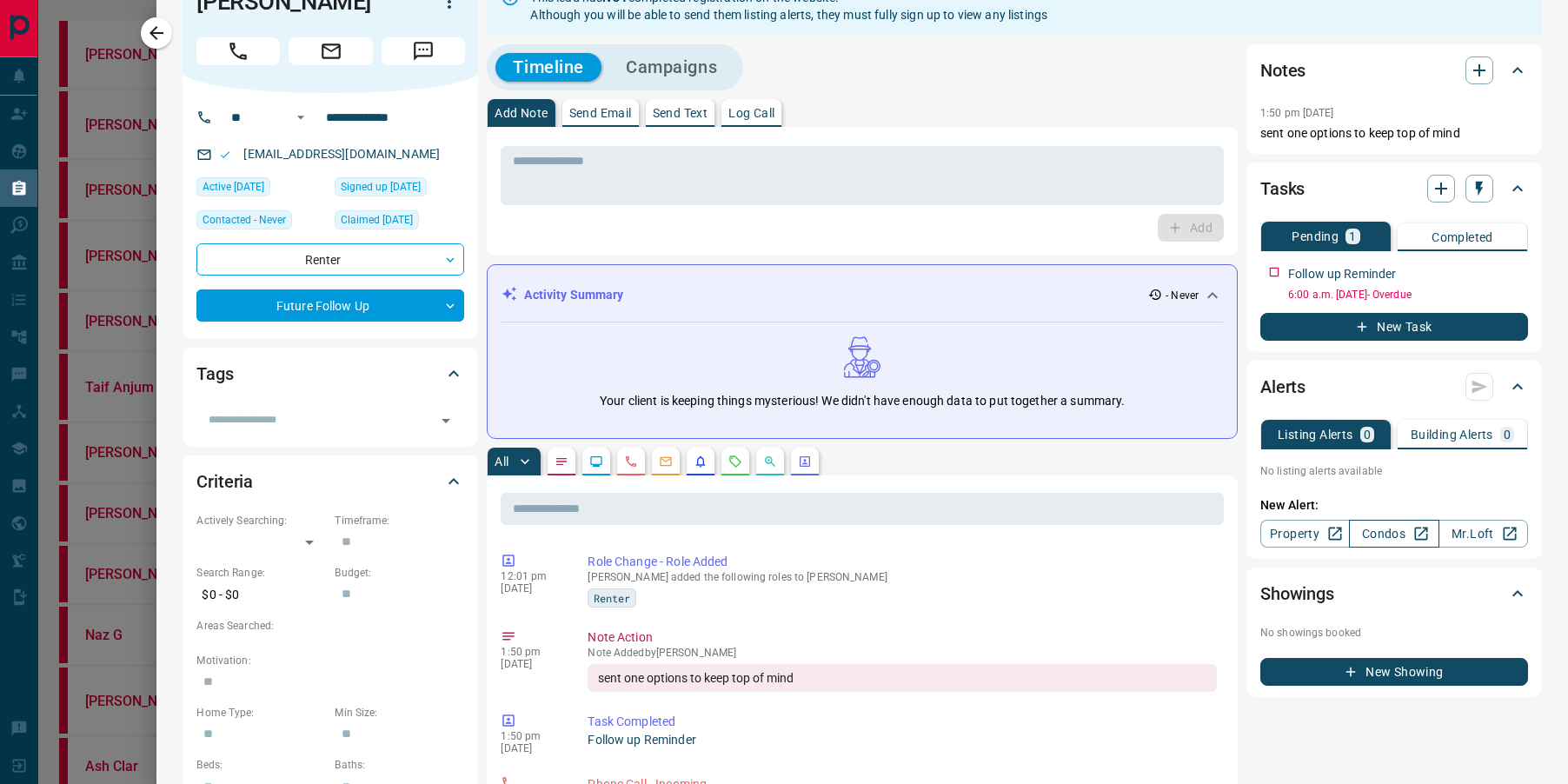
click at [1370, 544] on link "Condos" at bounding box center [1394, 534] width 90 height 27
click at [1464, 191] on div at bounding box center [1460, 188] width 66 height 27
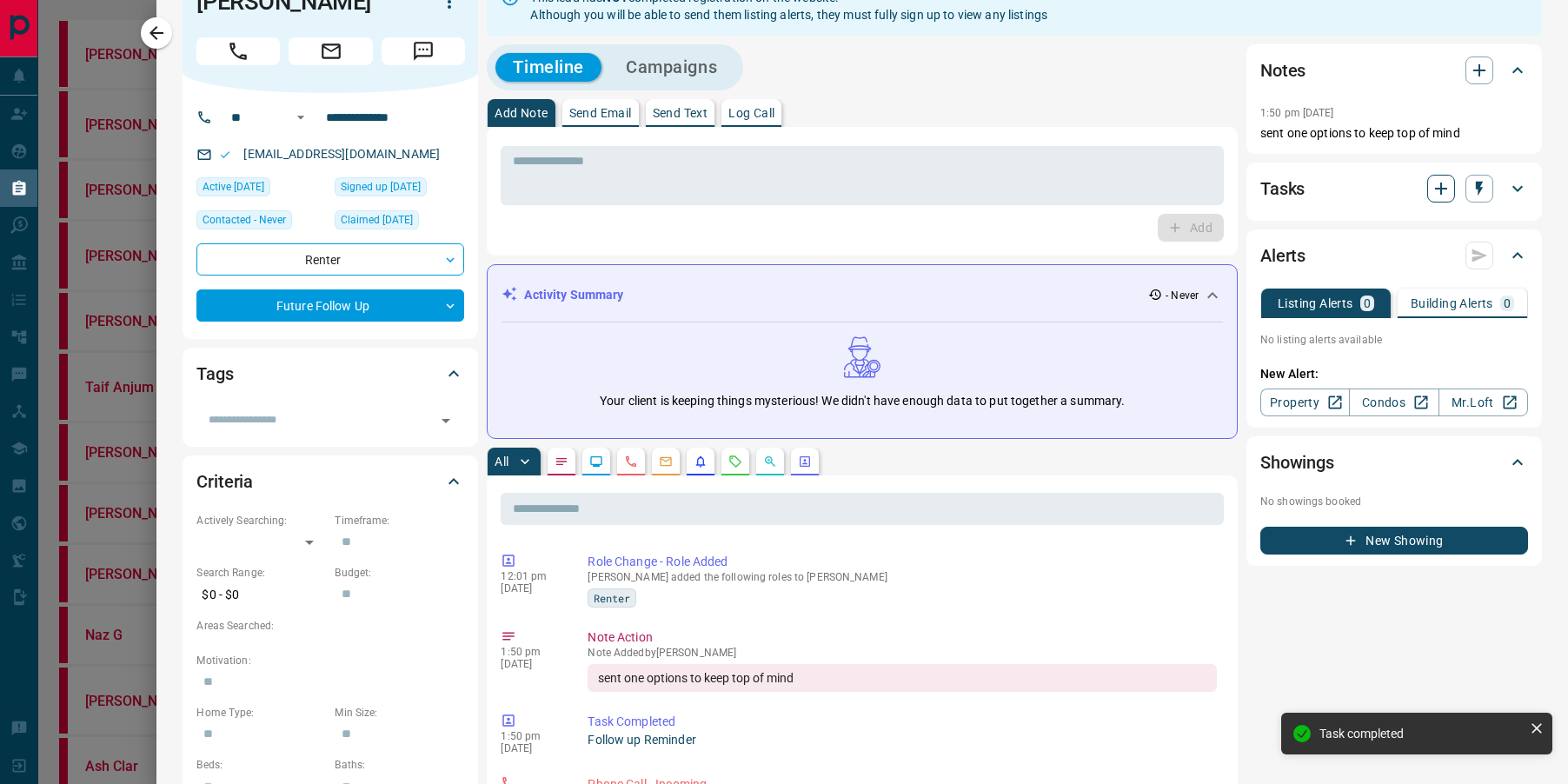
click at [1448, 188] on icon "button" at bounding box center [1441, 188] width 21 height 21
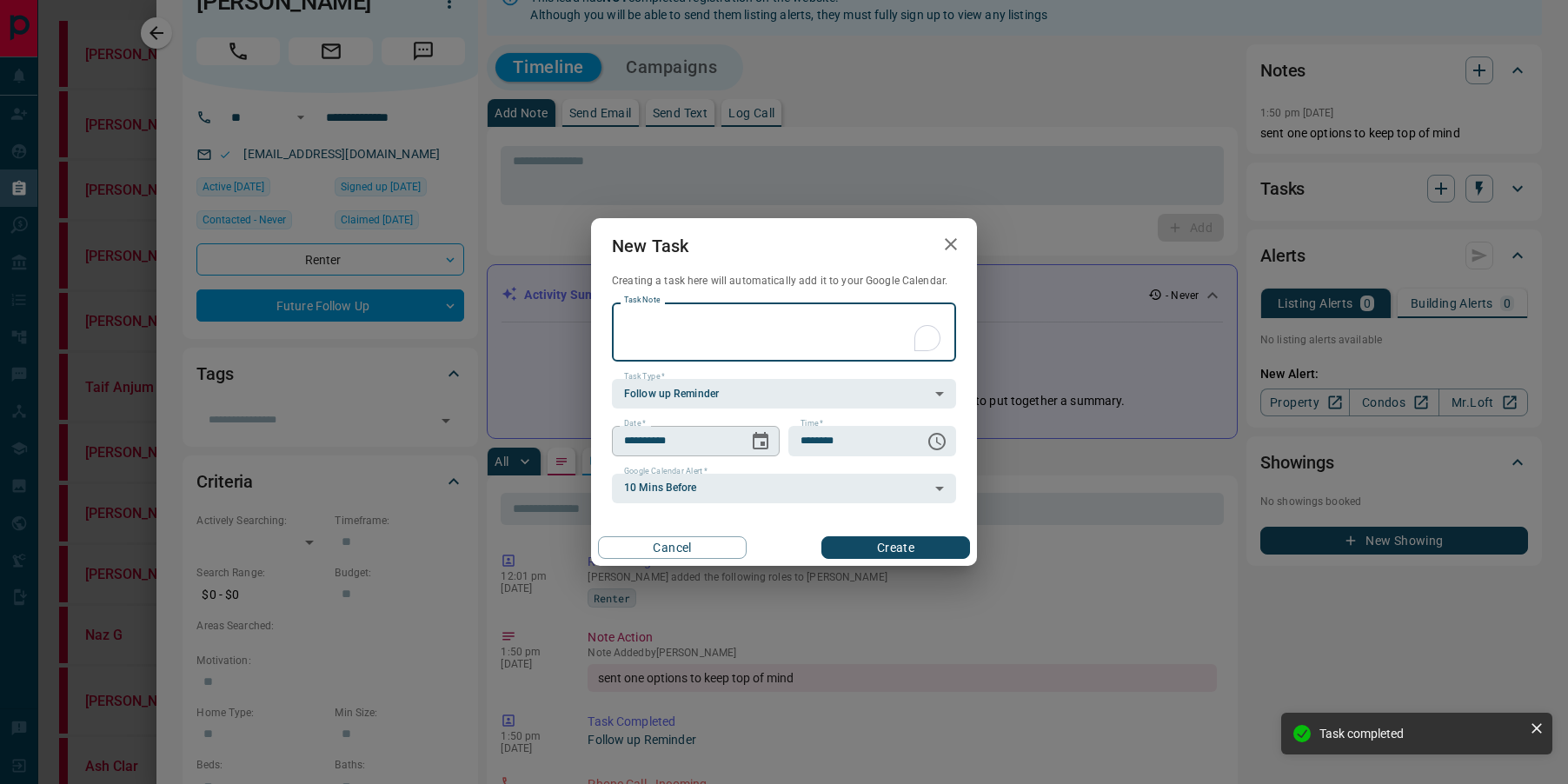
click at [758, 442] on icon "Choose date, selected date is Aug 13, 2025" at bounding box center [760, 441] width 21 height 21
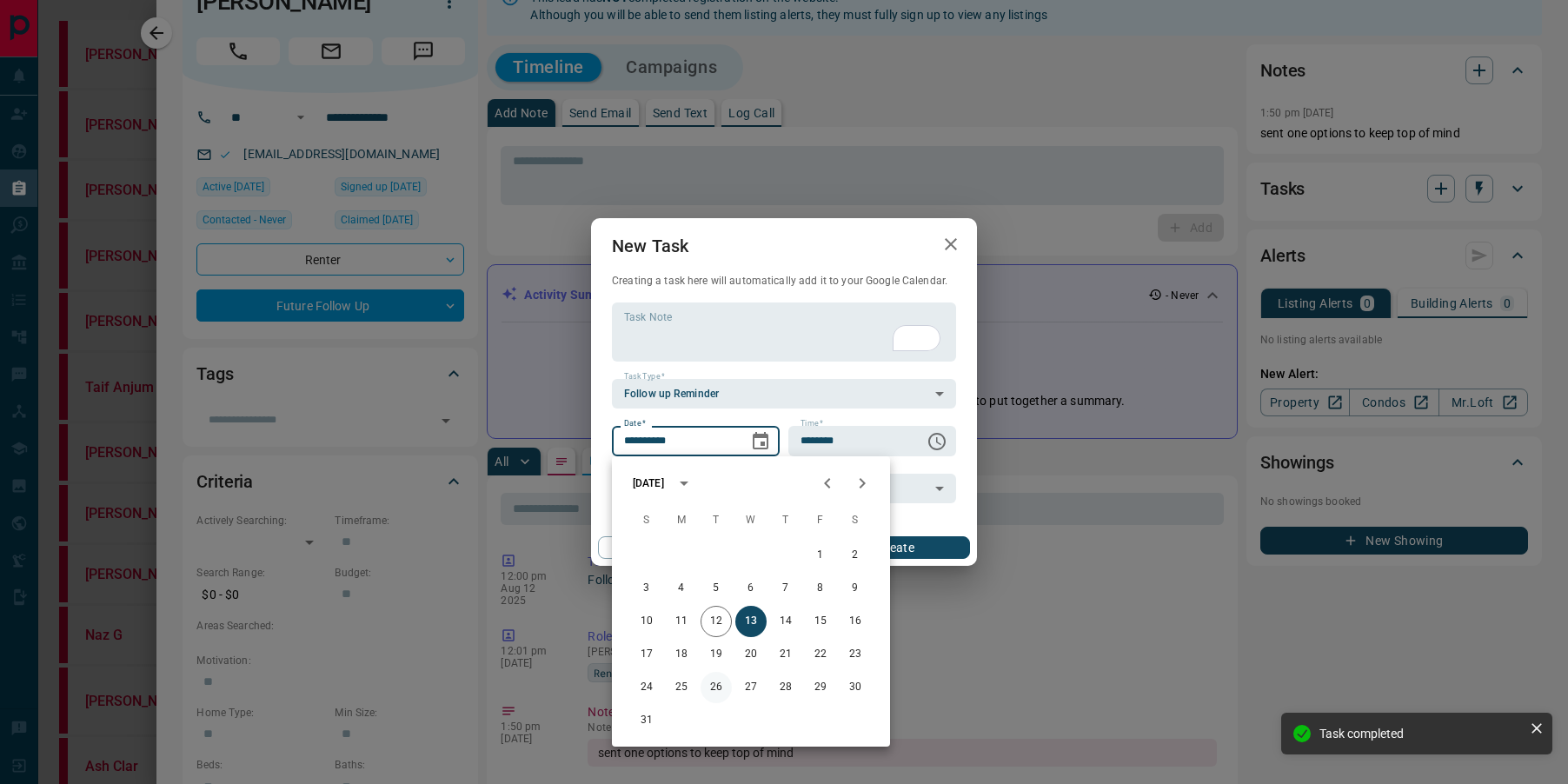
click at [711, 689] on button "26" at bounding box center [716, 687] width 31 height 31
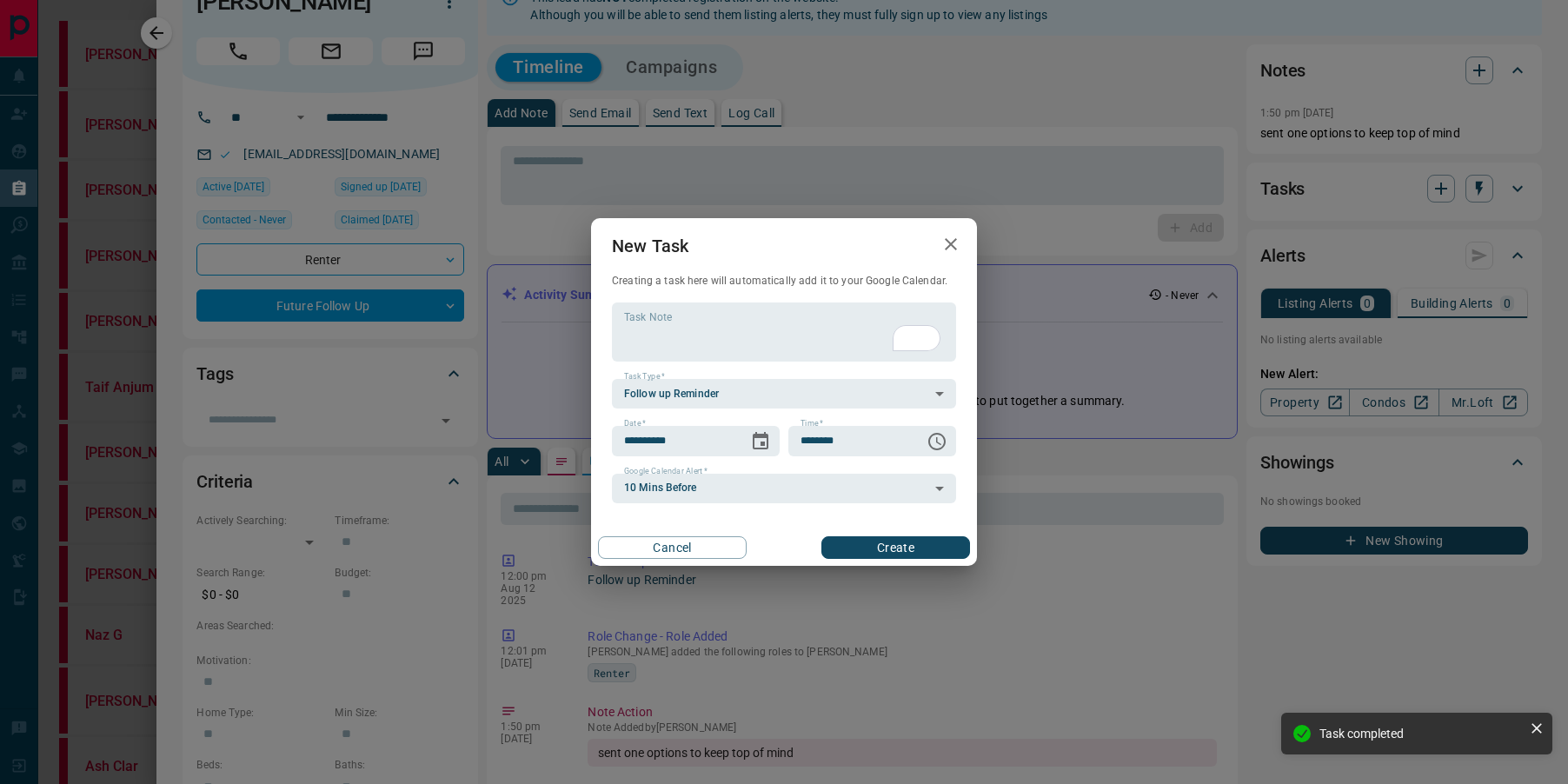
type input "**********"
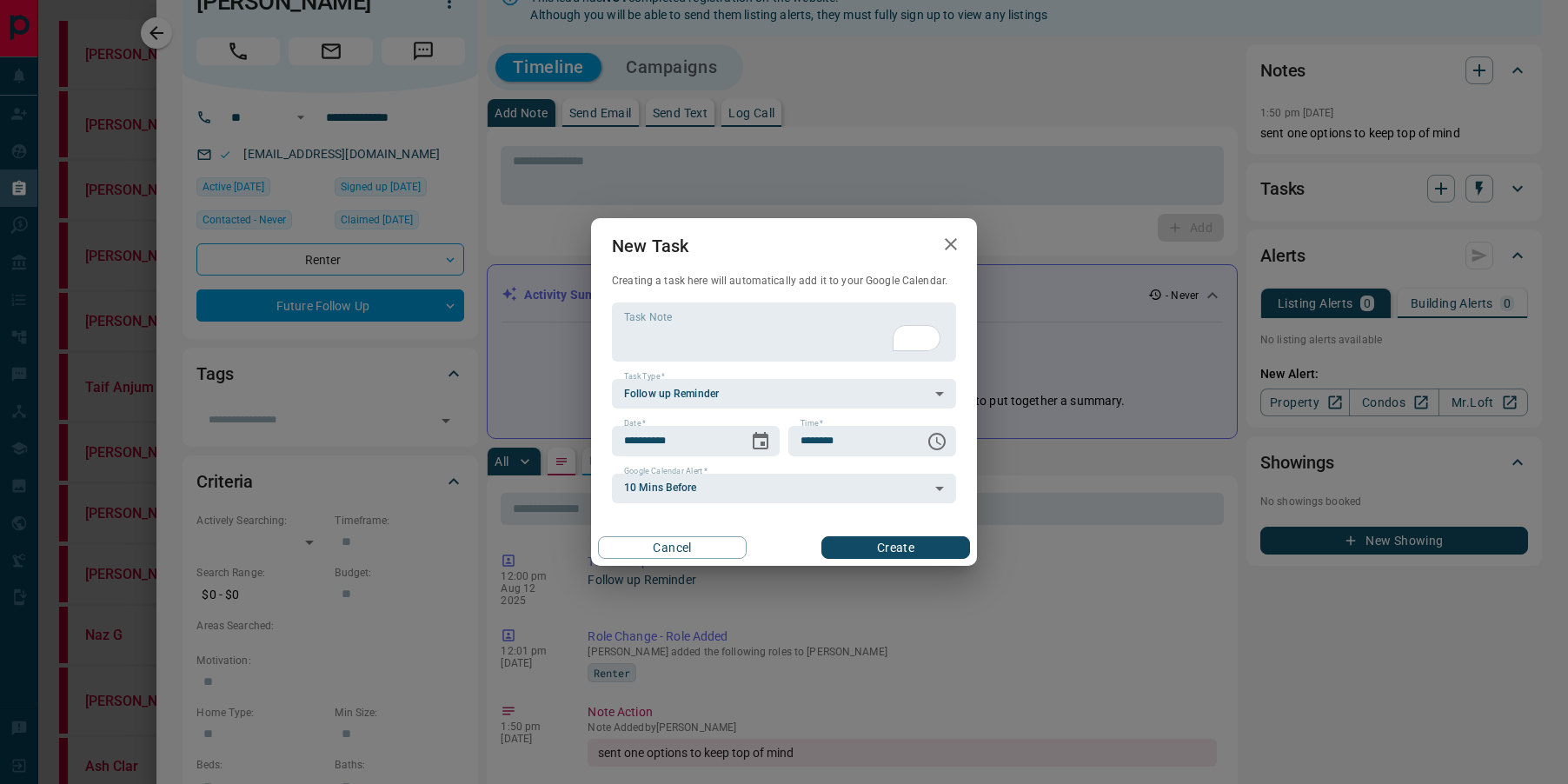
click at [885, 549] on button "Create" at bounding box center [895, 547] width 149 height 23
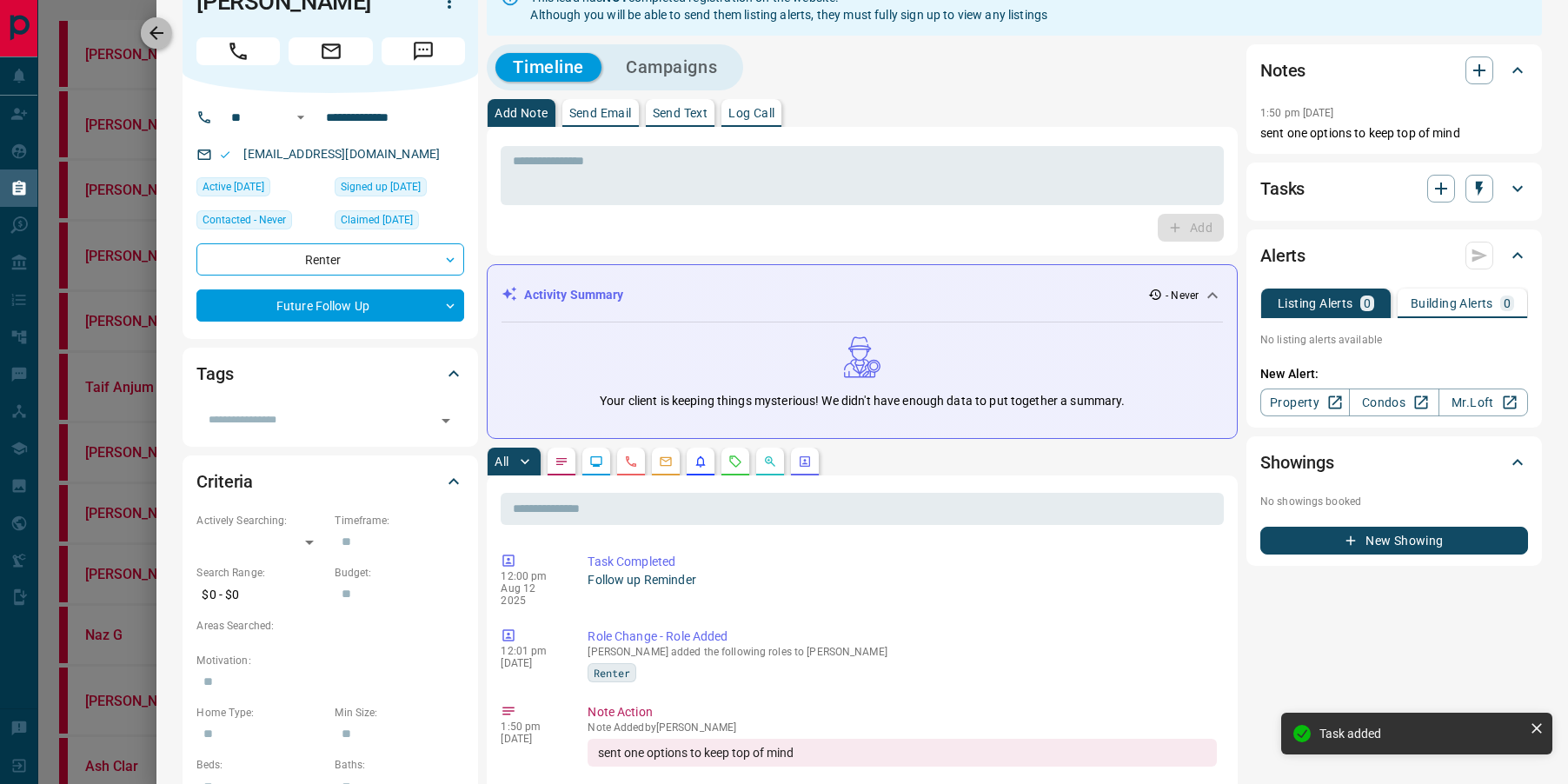
click at [153, 37] on icon "button" at bounding box center [156, 33] width 21 height 21
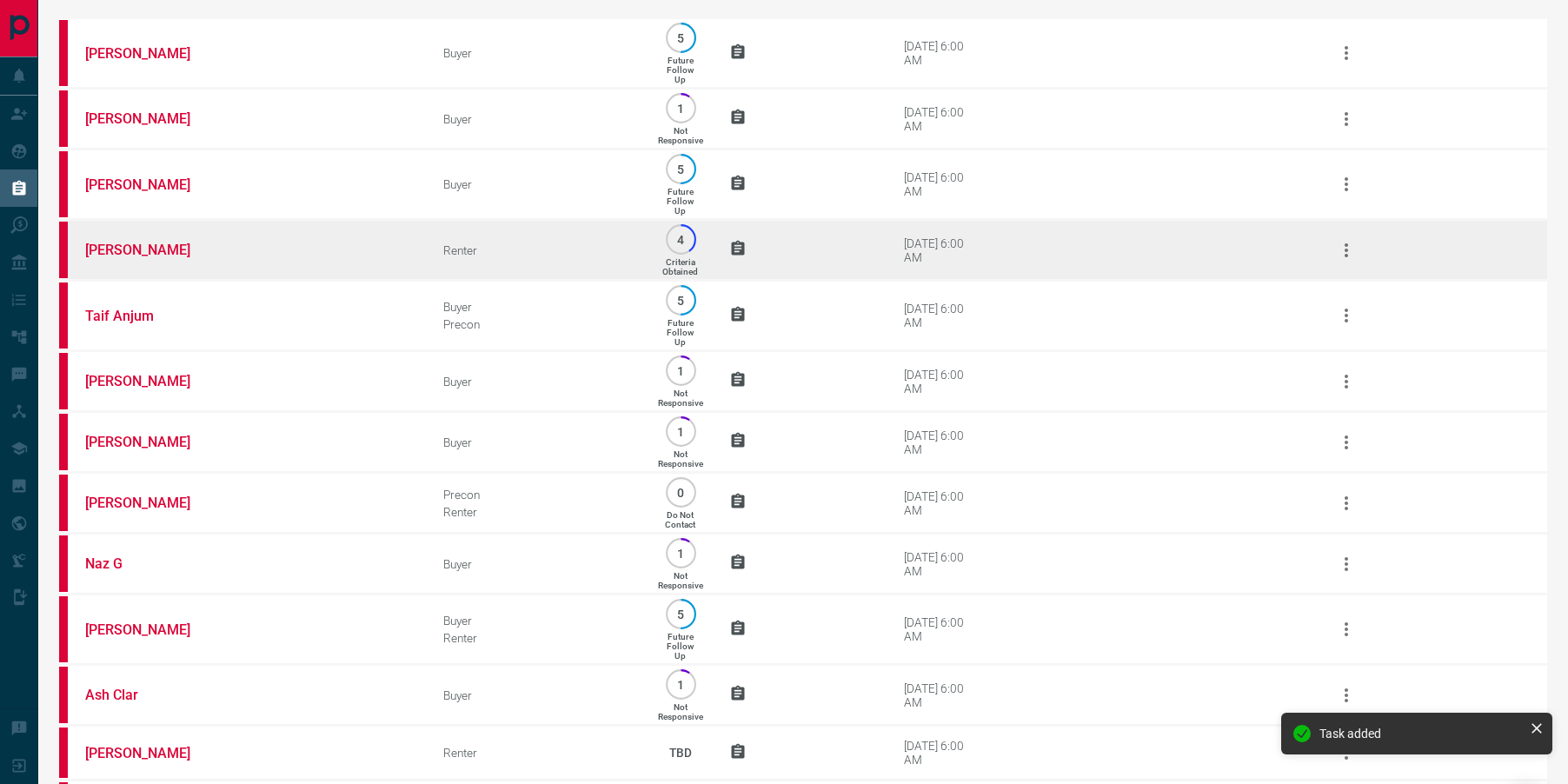
scroll to position [500, 0]
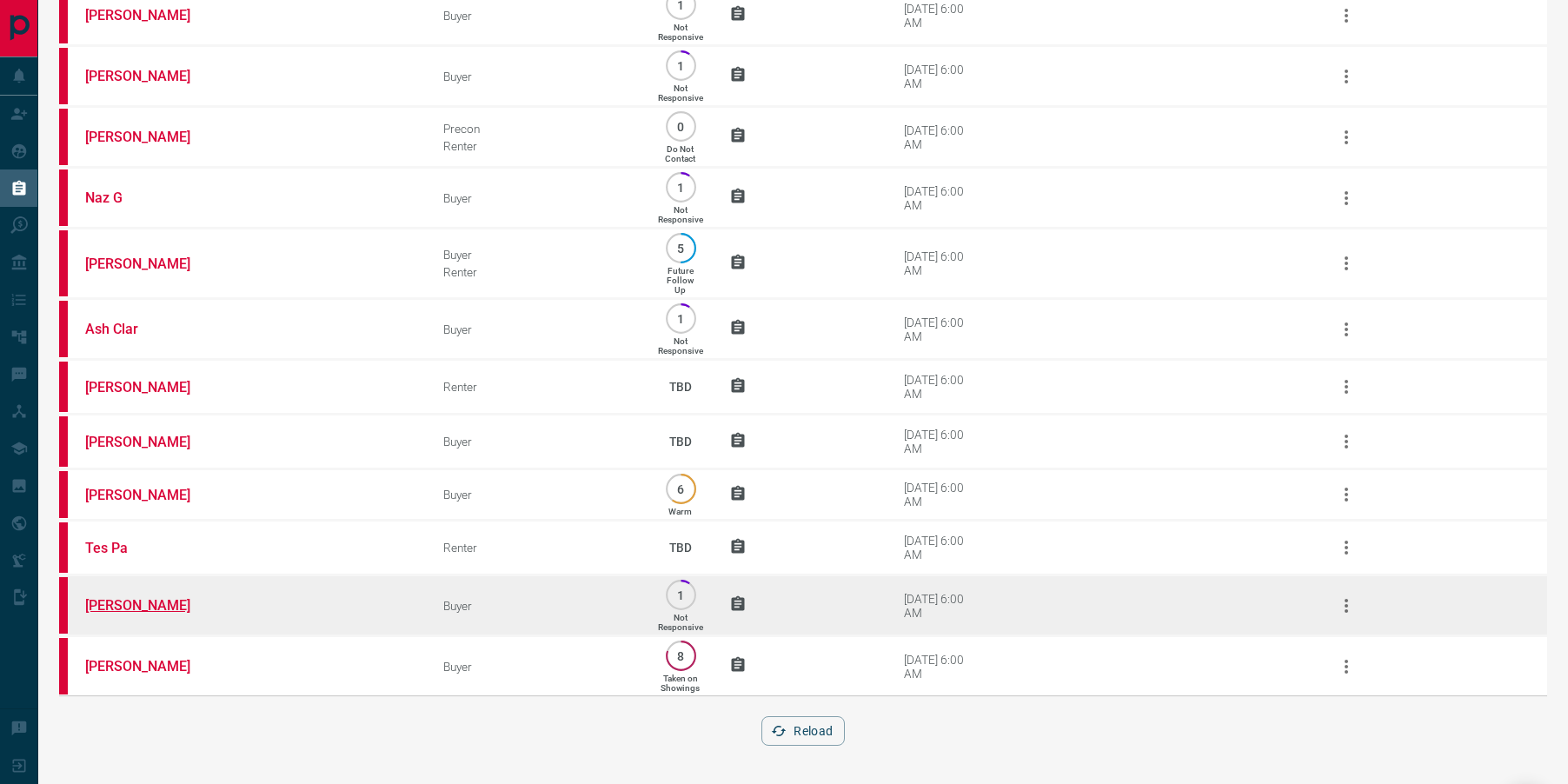
click at [117, 603] on link "[PERSON_NAME]" at bounding box center [150, 606] width 131 height 16
